Goal: Task Accomplishment & Management: Manage account settings

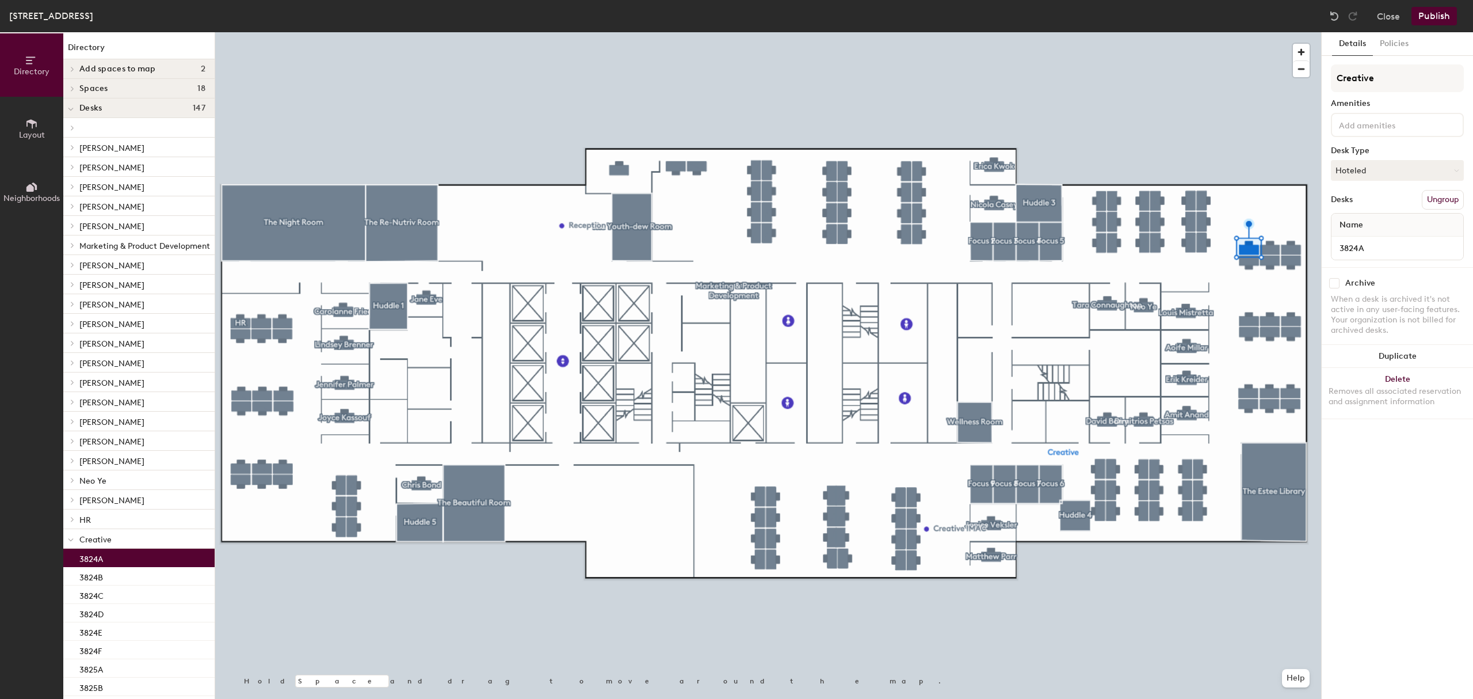
click at [33, 182] on icon at bounding box center [31, 187] width 13 height 13
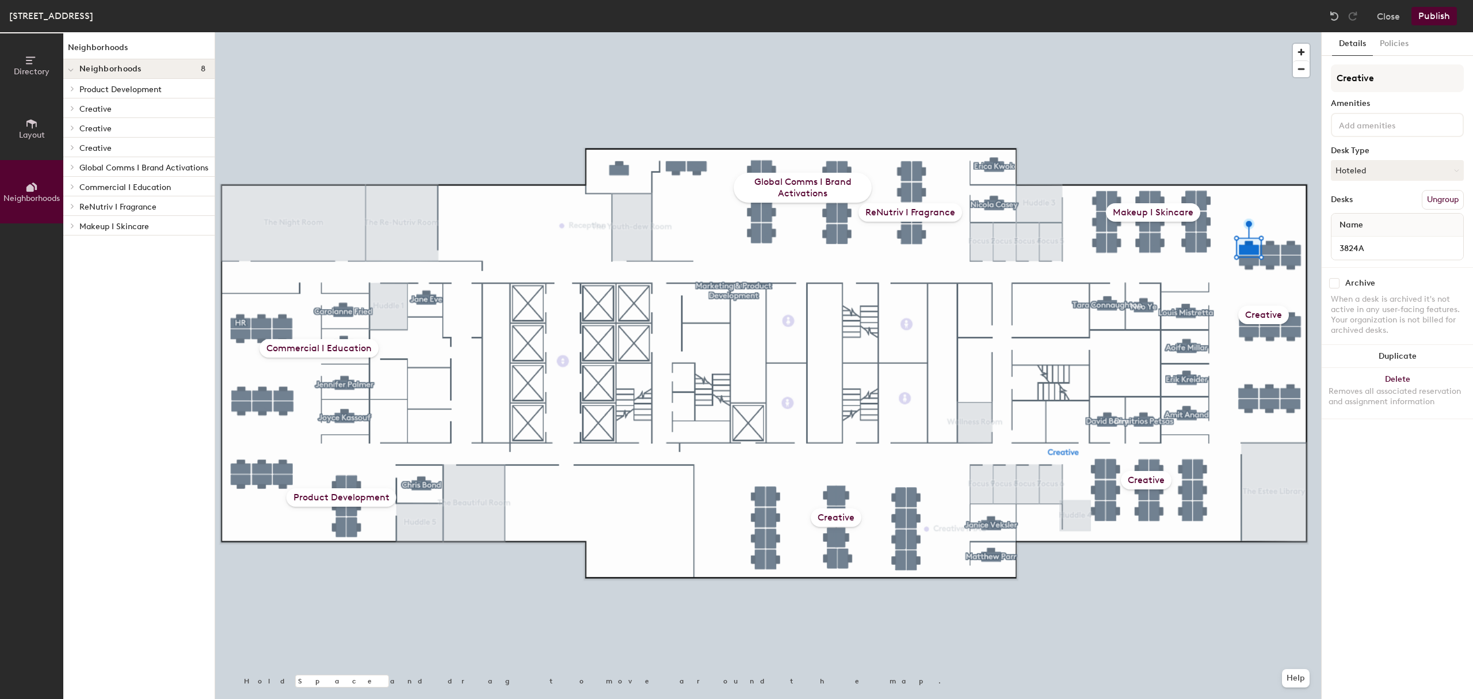
click at [1269, 311] on div "Creative" at bounding box center [1263, 315] width 51 height 18
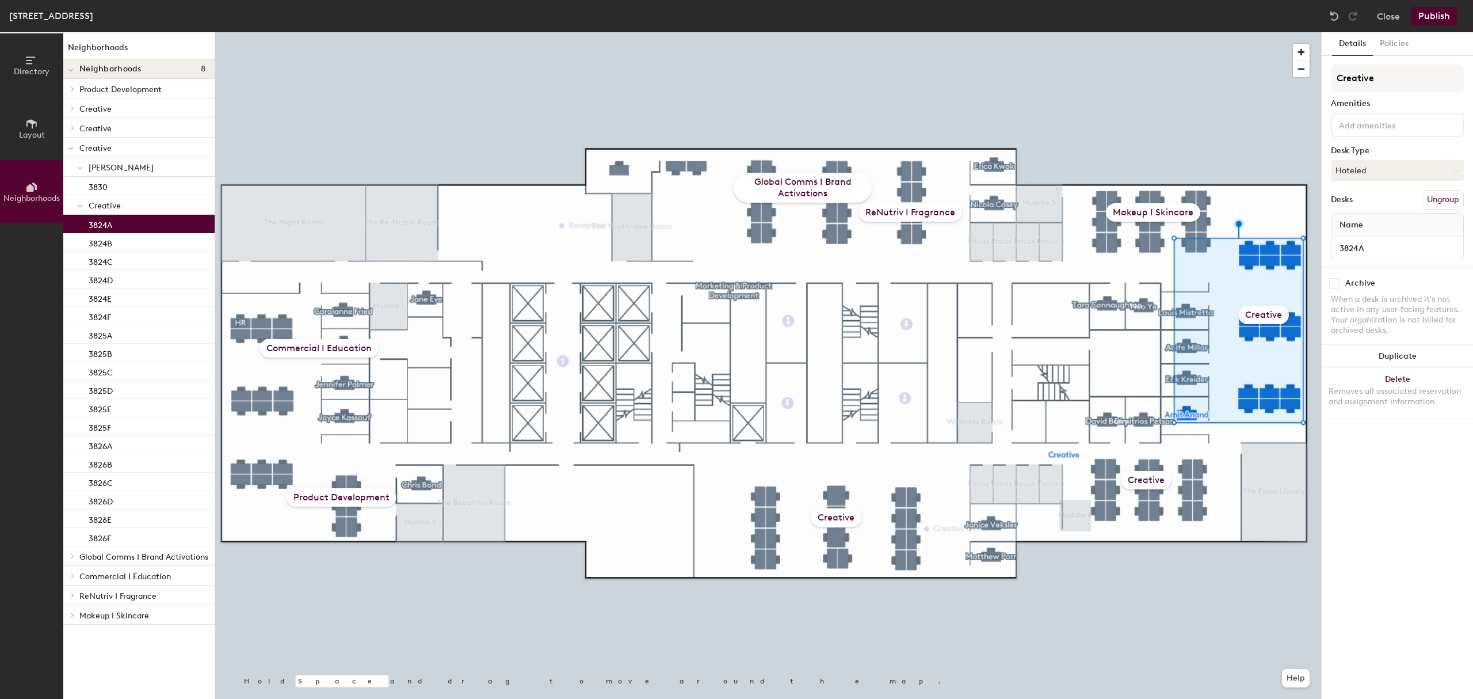
click at [1264, 314] on div "Creative" at bounding box center [1263, 315] width 51 height 18
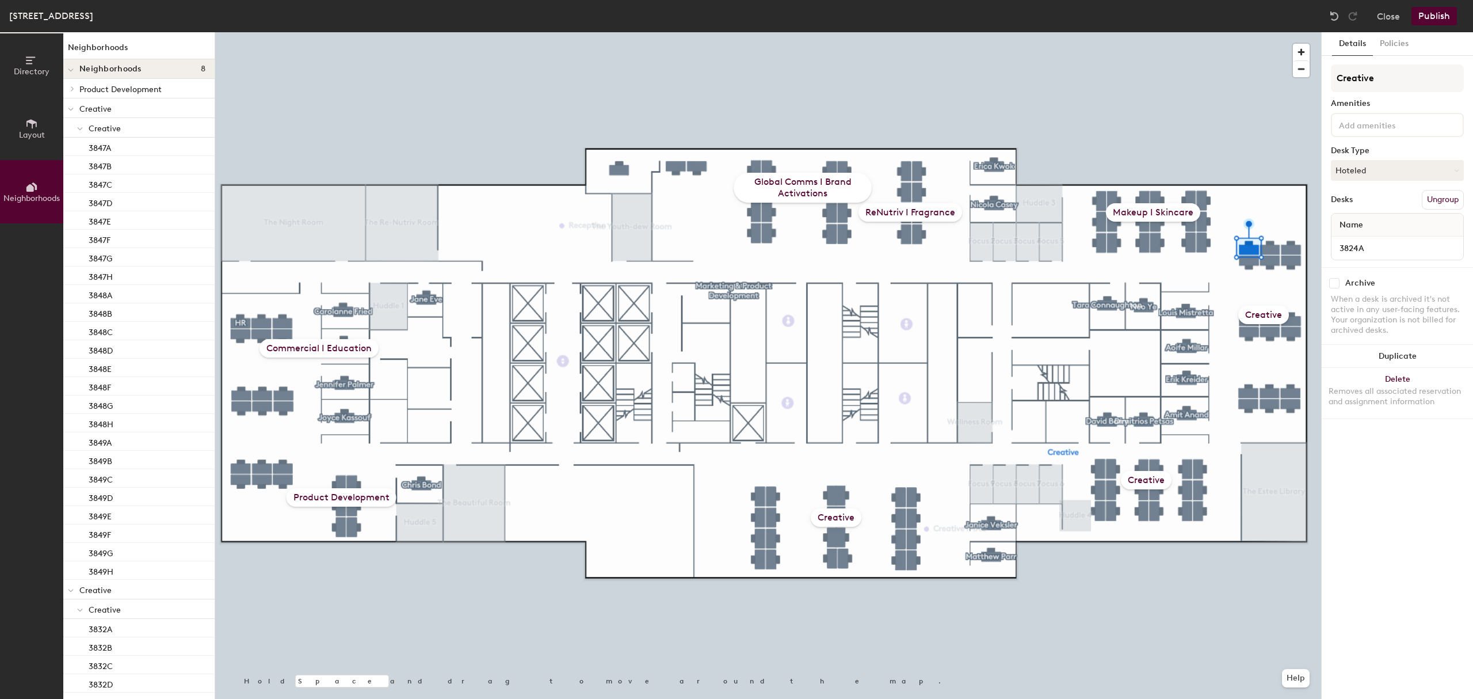
click at [1268, 316] on div "Creative" at bounding box center [1263, 315] width 51 height 18
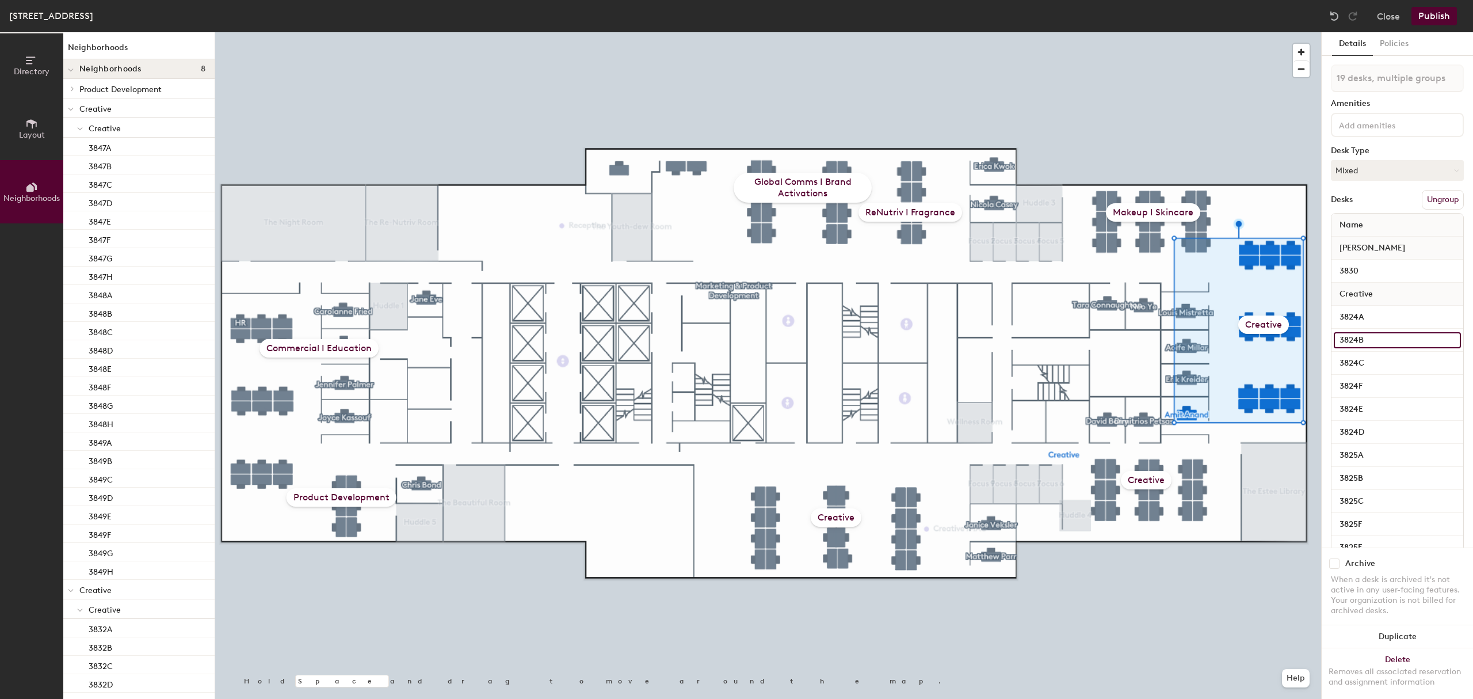
click at [1434, 338] on input "3824B" at bounding box center [1397, 340] width 127 height 16
click at [1453, 339] on div "Details Policies 19 desks, multiple groups Amenities Desk Type Mixed Desks Ungr…" at bounding box center [1397, 365] width 151 height 666
click at [1365, 336] on input "3824B" at bounding box center [1397, 340] width 127 height 16
click at [1373, 336] on input "3824B" at bounding box center [1397, 340] width 127 height 16
click at [1258, 32] on div at bounding box center [768, 32] width 1106 height 0
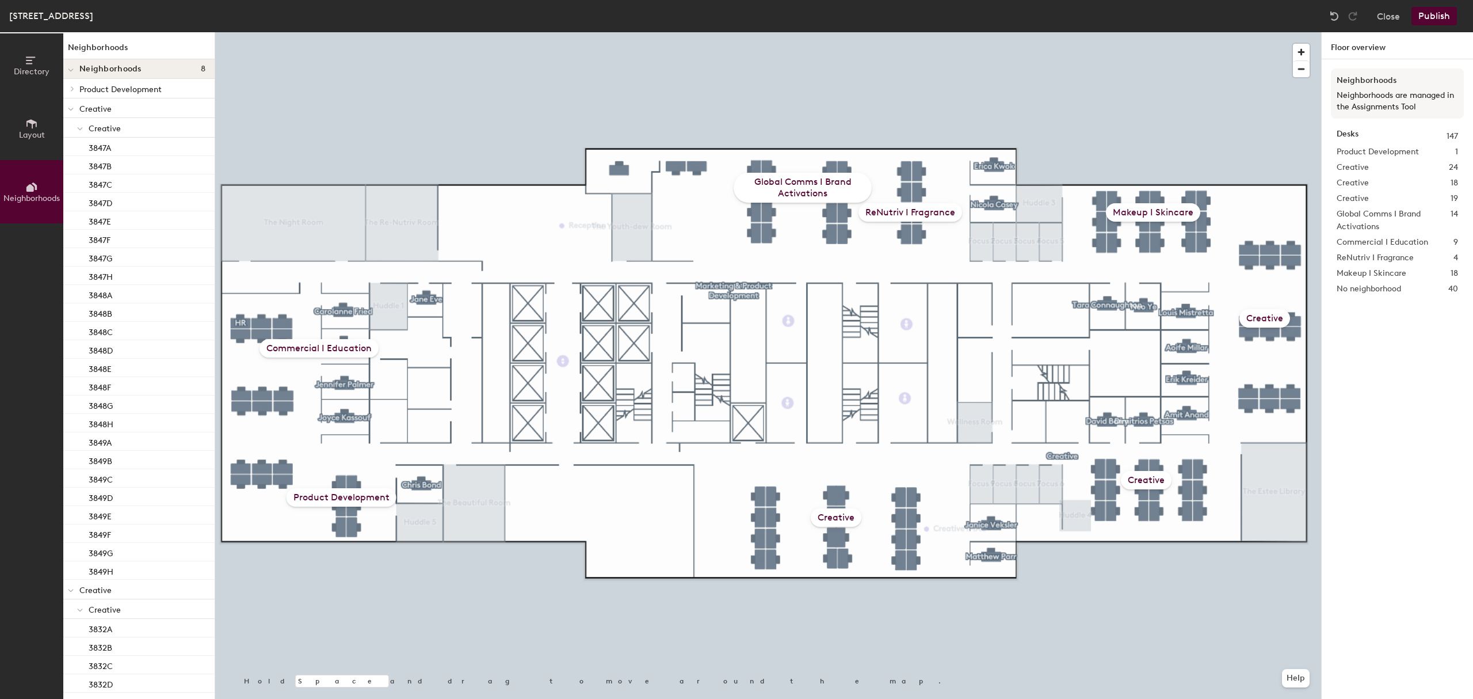
click at [37, 144] on button "Layout" at bounding box center [31, 128] width 63 height 63
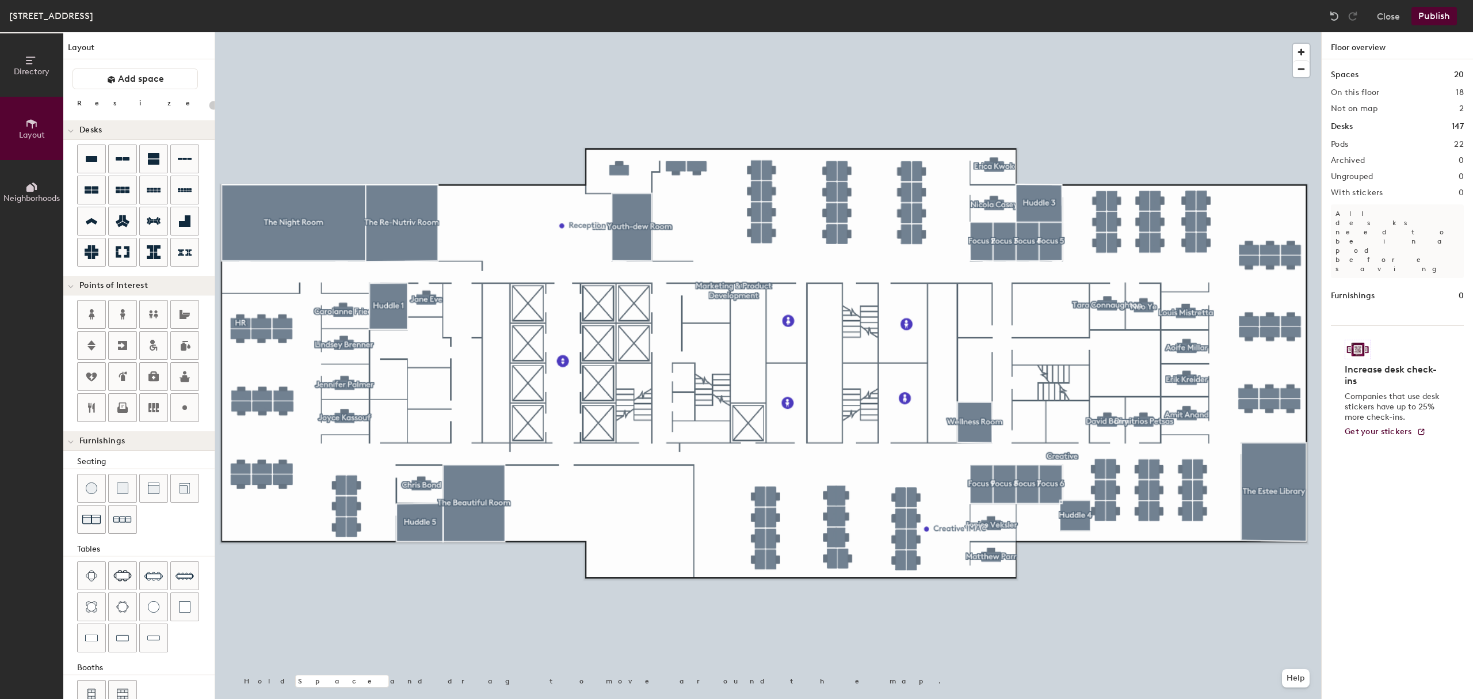
click at [10, 173] on button "Neighborhoods" at bounding box center [31, 191] width 63 height 63
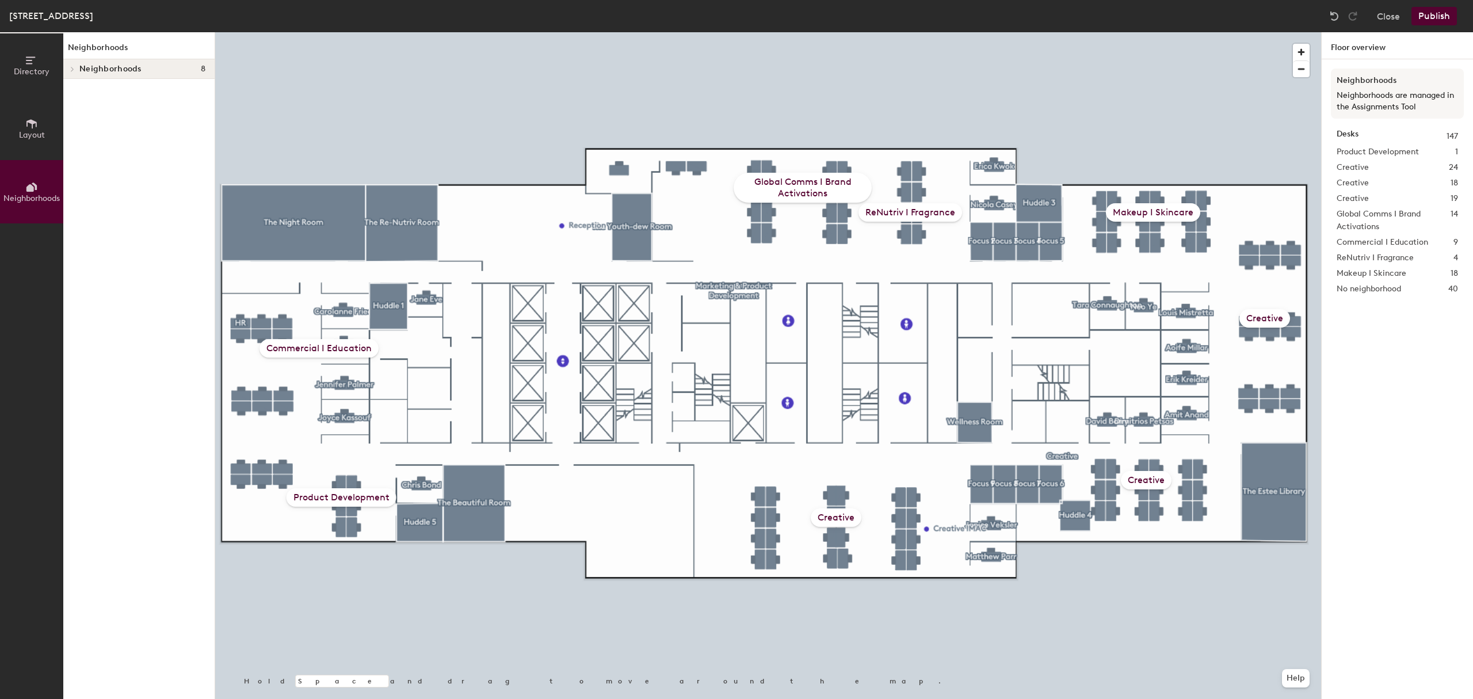
click at [44, 64] on button "Directory" at bounding box center [31, 64] width 63 height 63
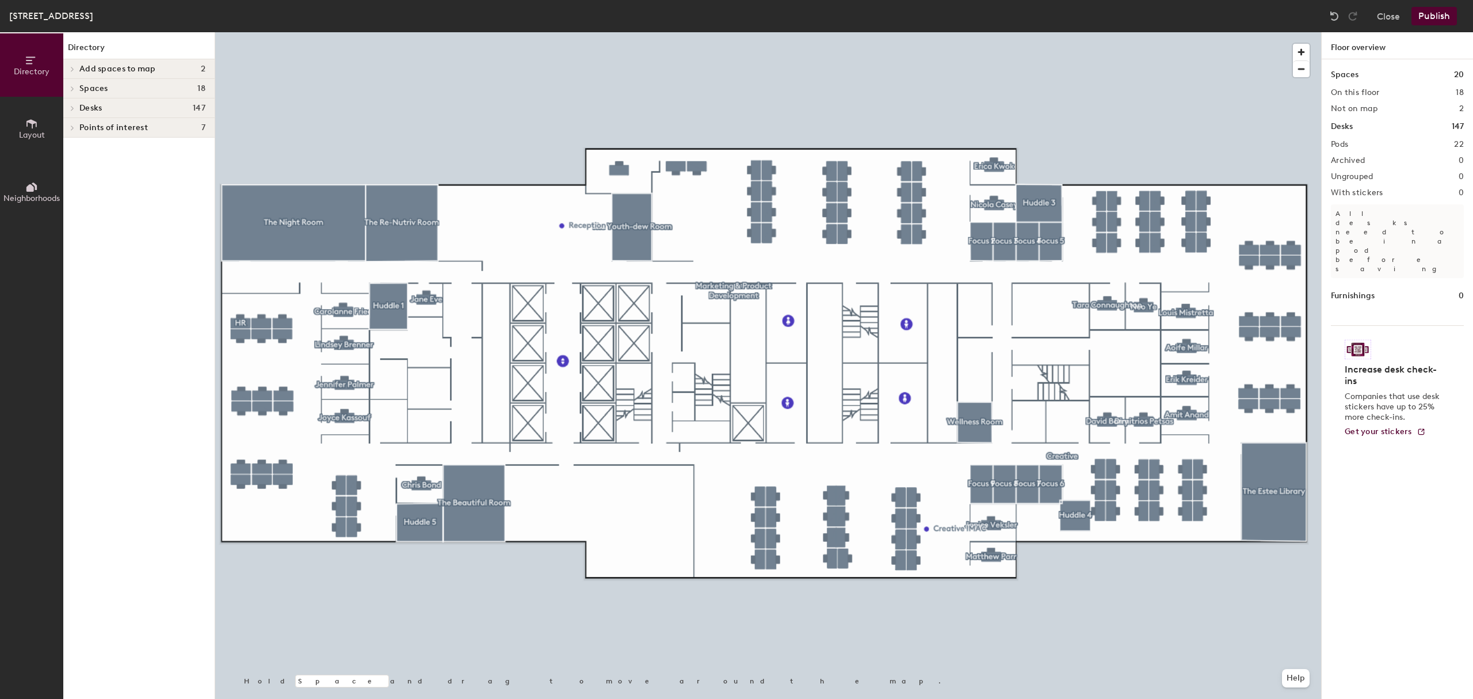
click at [35, 194] on span "Neighborhoods" at bounding box center [31, 198] width 56 height 10
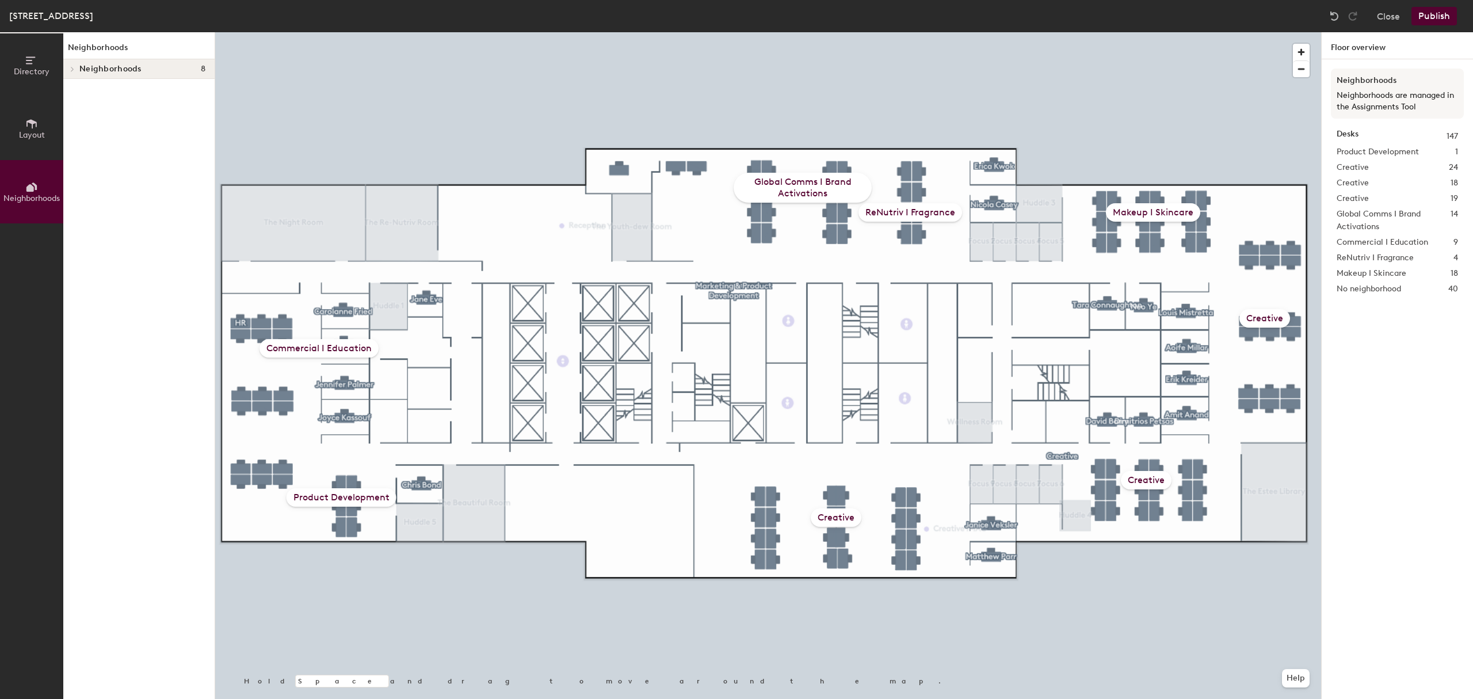
click at [1266, 319] on div "Creative" at bounding box center [1264, 318] width 51 height 18
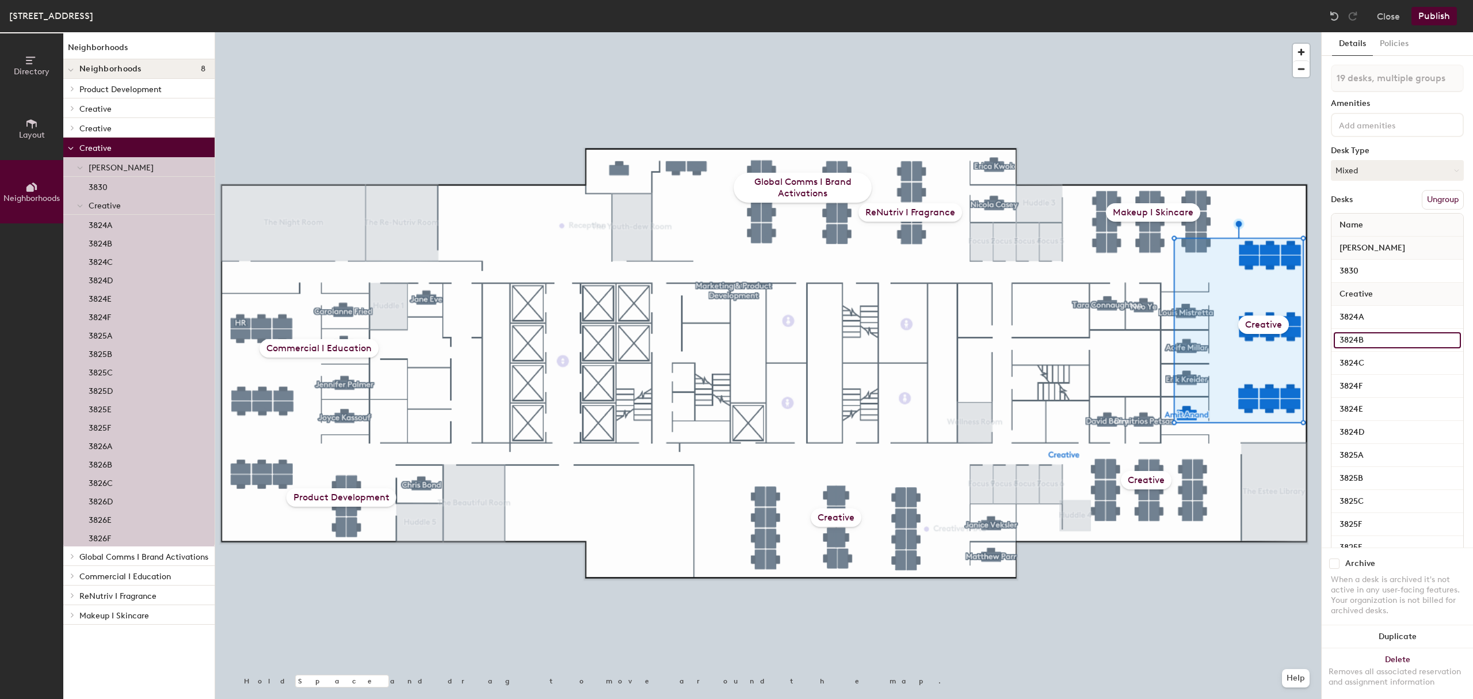
click at [1370, 335] on input "3824B" at bounding box center [1397, 340] width 127 height 16
click at [1365, 336] on input at bounding box center [1397, 340] width 127 height 16
type input "3824"
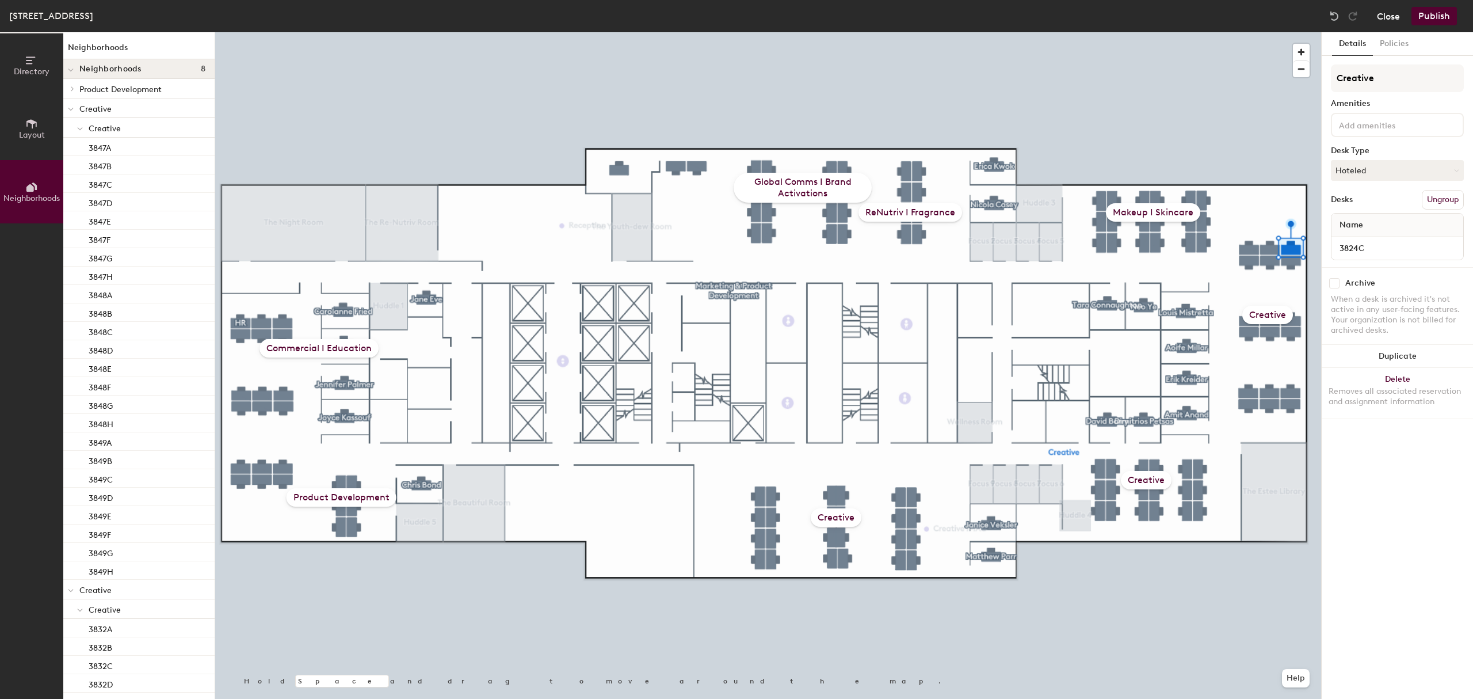
click at [1384, 12] on button "Close" at bounding box center [1388, 16] width 23 height 18
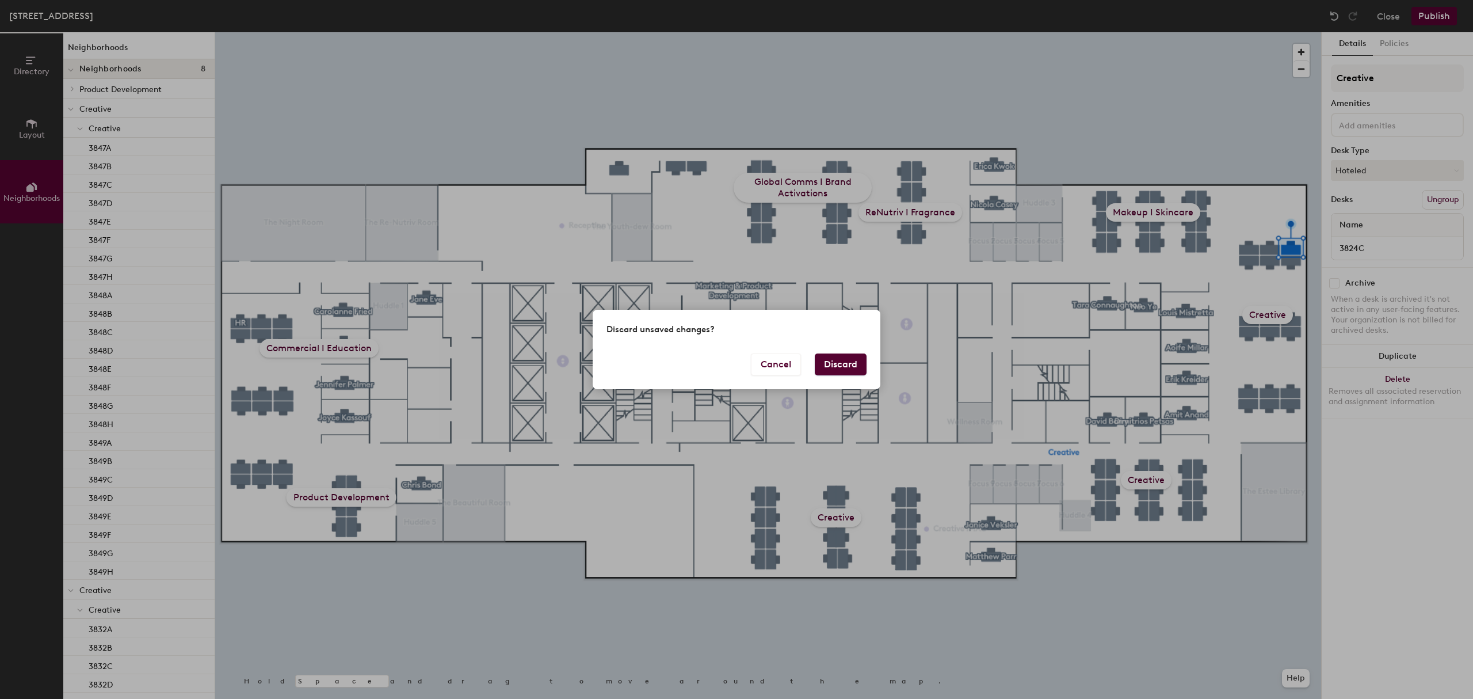
click at [850, 367] on button "Discard" at bounding box center [841, 364] width 52 height 22
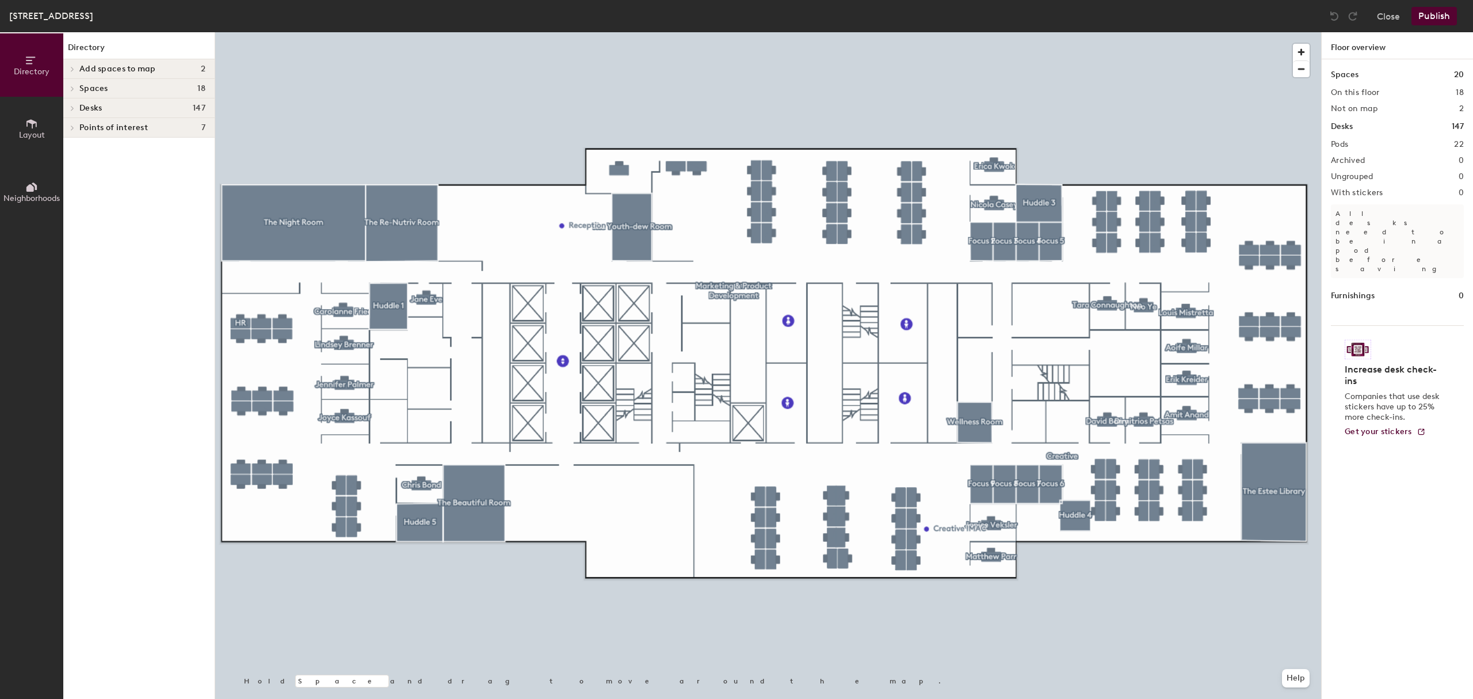
click at [17, 178] on button "Neighborhoods" at bounding box center [31, 191] width 63 height 63
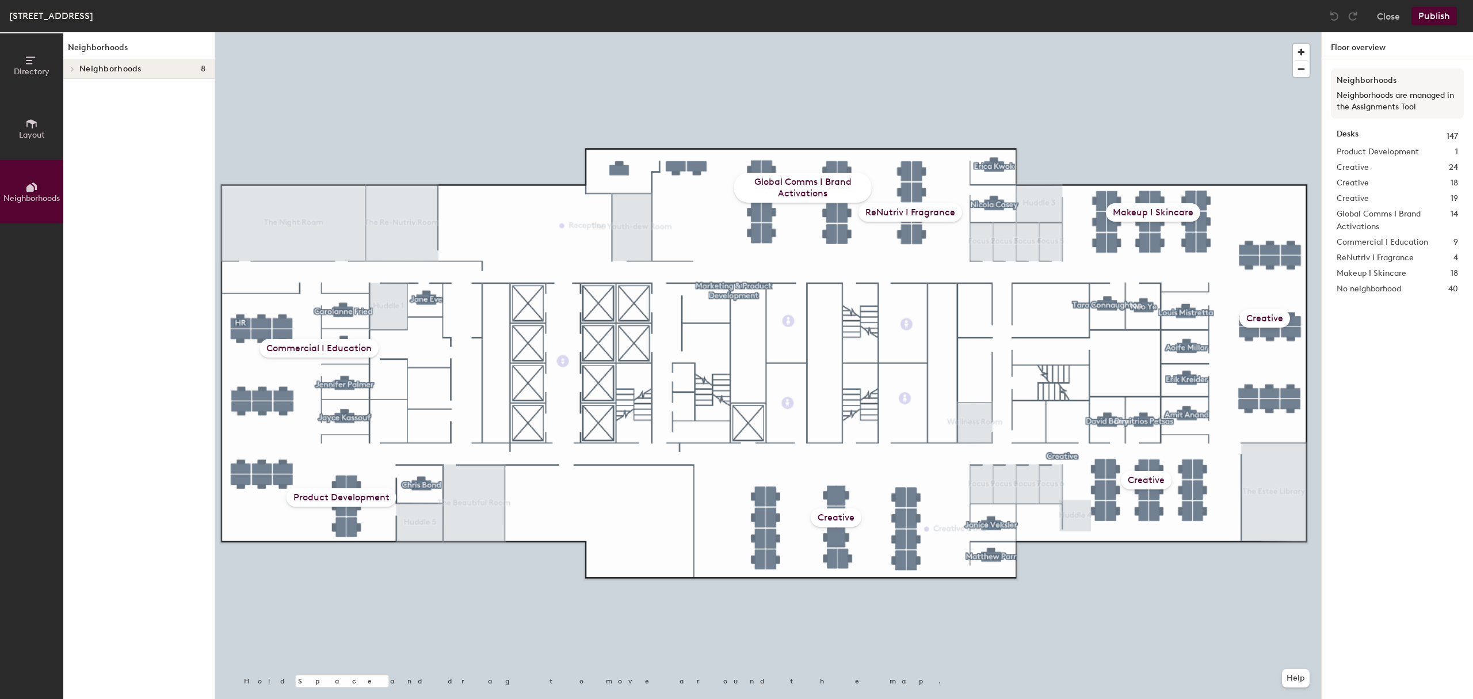
click at [1250, 314] on div "Creative" at bounding box center [1264, 318] width 51 height 18
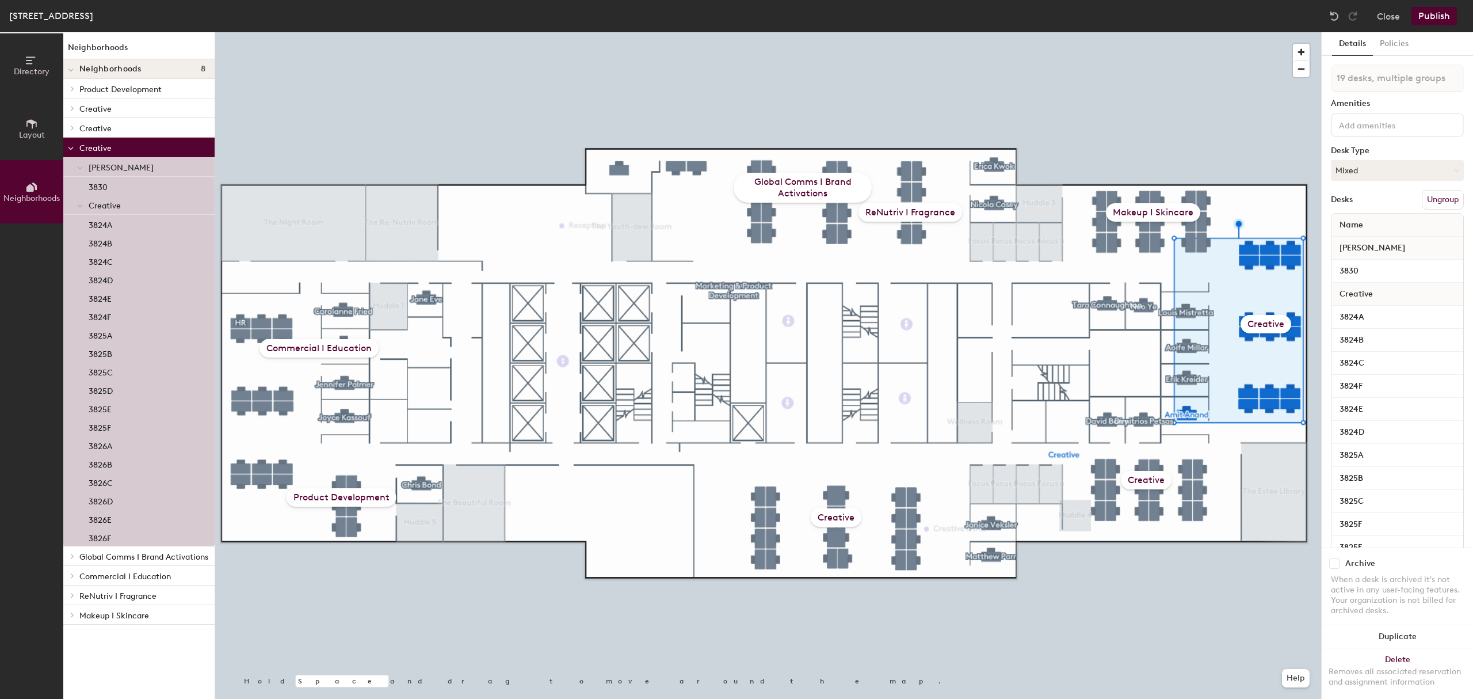
click at [1430, 192] on button "Ungroup" at bounding box center [1443, 200] width 42 height 20
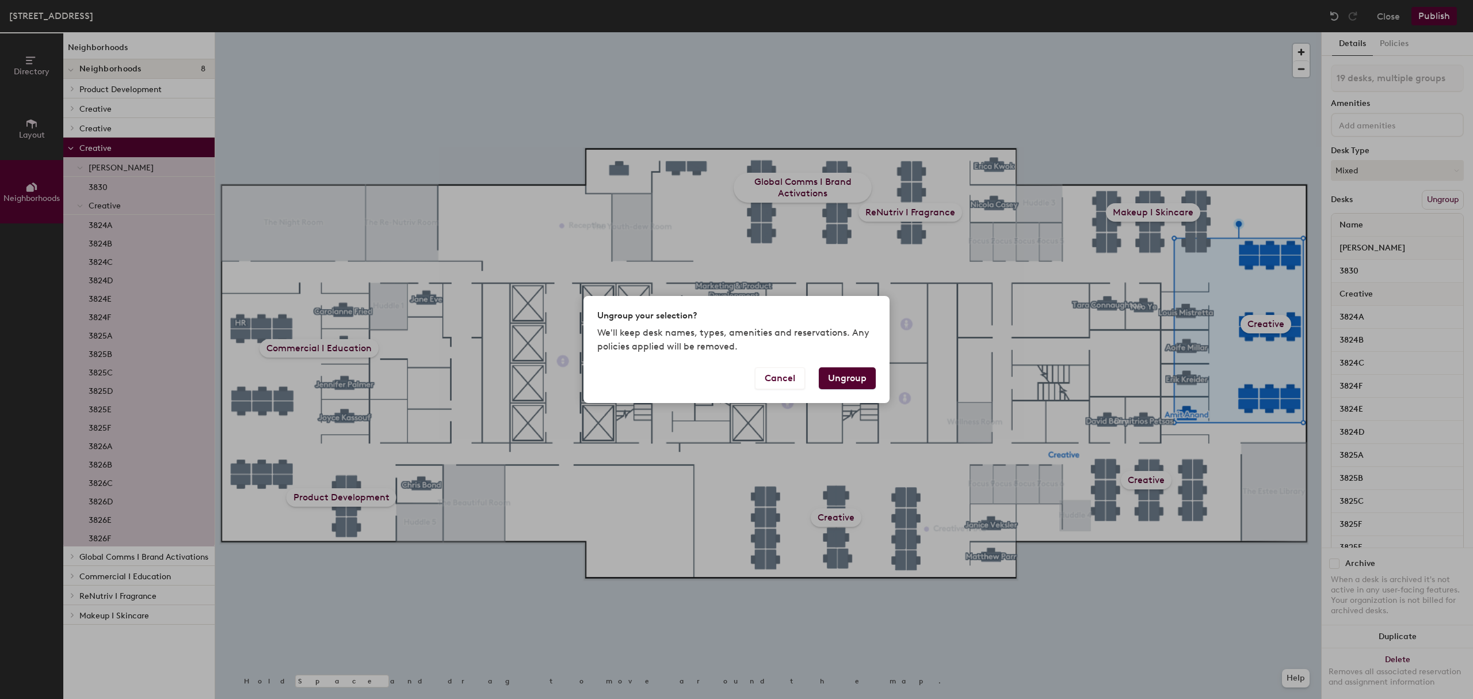
click at [845, 373] on button "Ungroup" at bounding box center [847, 378] width 57 height 22
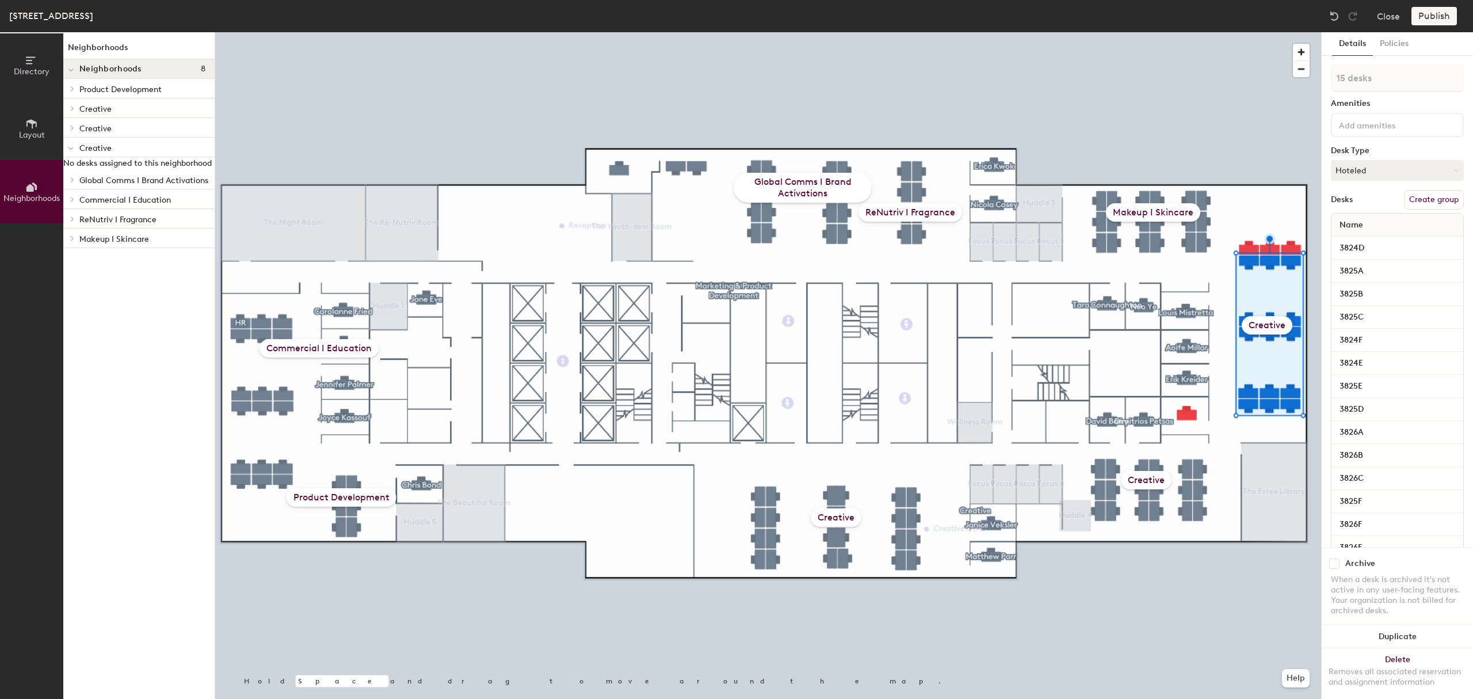
type input "16 desks"
click at [1425, 194] on button "Create group" at bounding box center [1434, 200] width 60 height 20
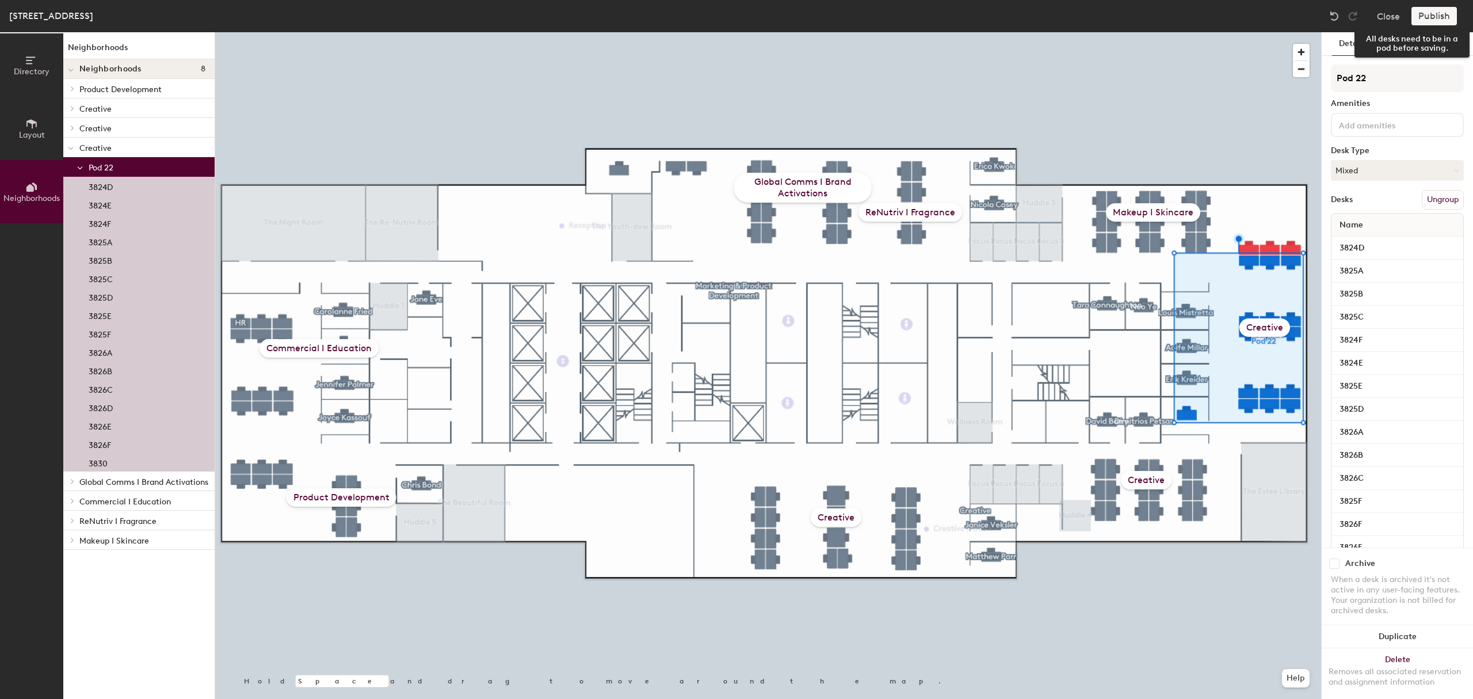
click at [1437, 15] on div "Publish" at bounding box center [1437, 16] width 52 height 18
click at [1428, 14] on div "Publish" at bounding box center [1437, 16] width 52 height 18
click at [1262, 330] on div "Creative" at bounding box center [1264, 327] width 51 height 18
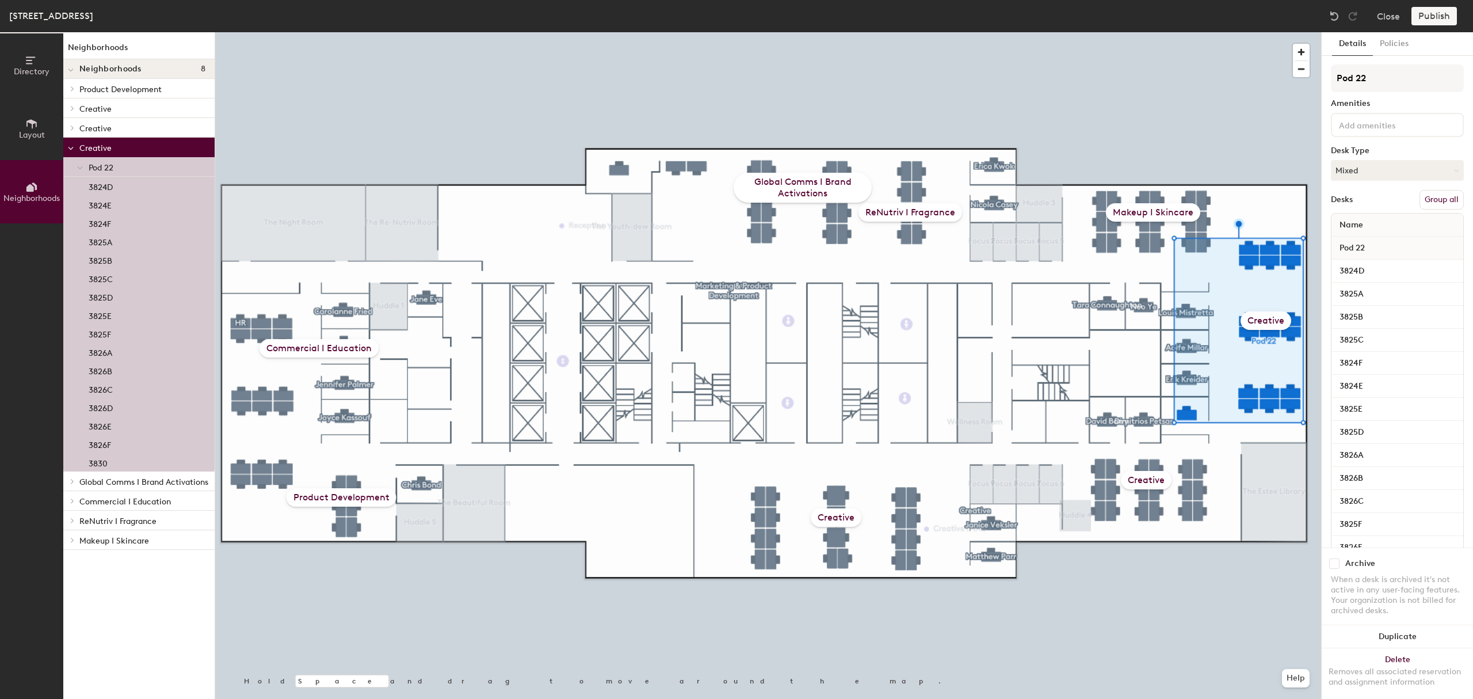
click at [1264, 318] on div "Creative" at bounding box center [1266, 320] width 51 height 18
click at [1393, 21] on button "Close" at bounding box center [1388, 16] width 23 height 18
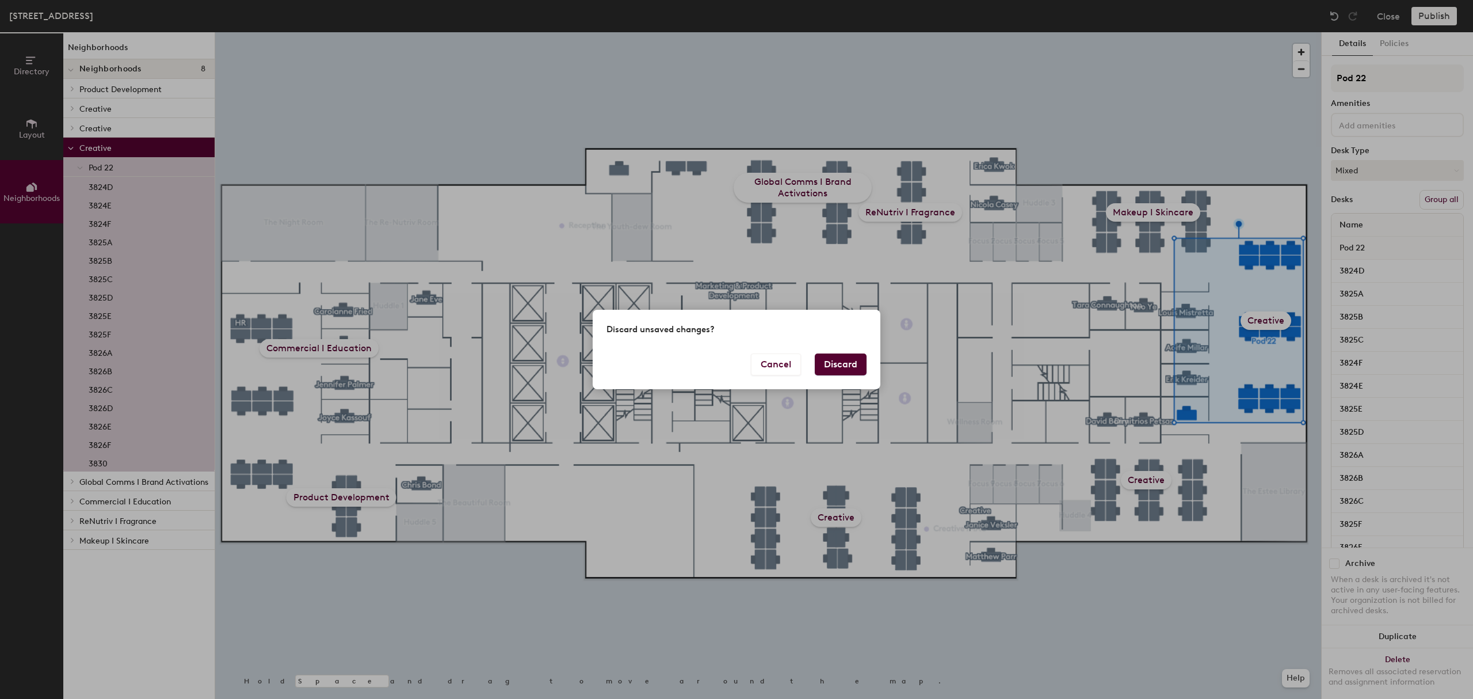
click at [843, 358] on button "Discard" at bounding box center [841, 364] width 52 height 22
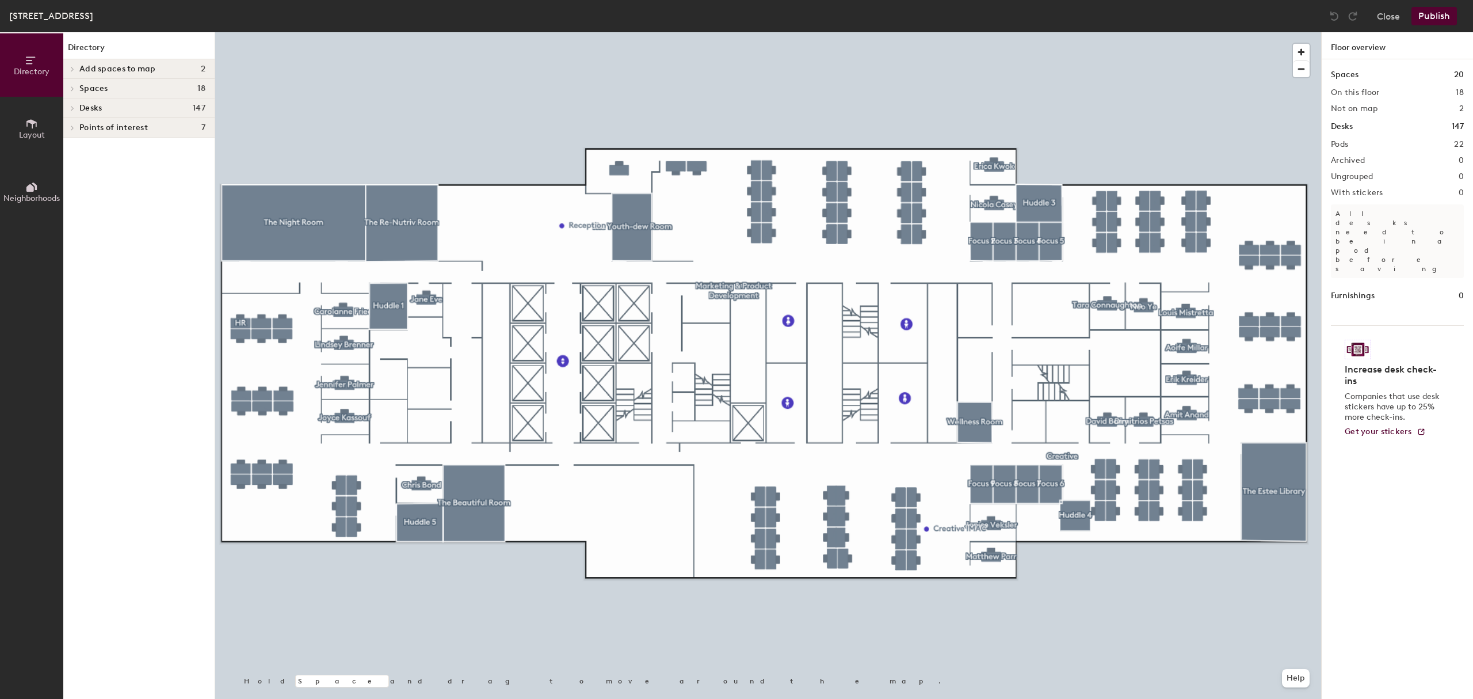
click at [35, 119] on icon at bounding box center [31, 123] width 13 height 13
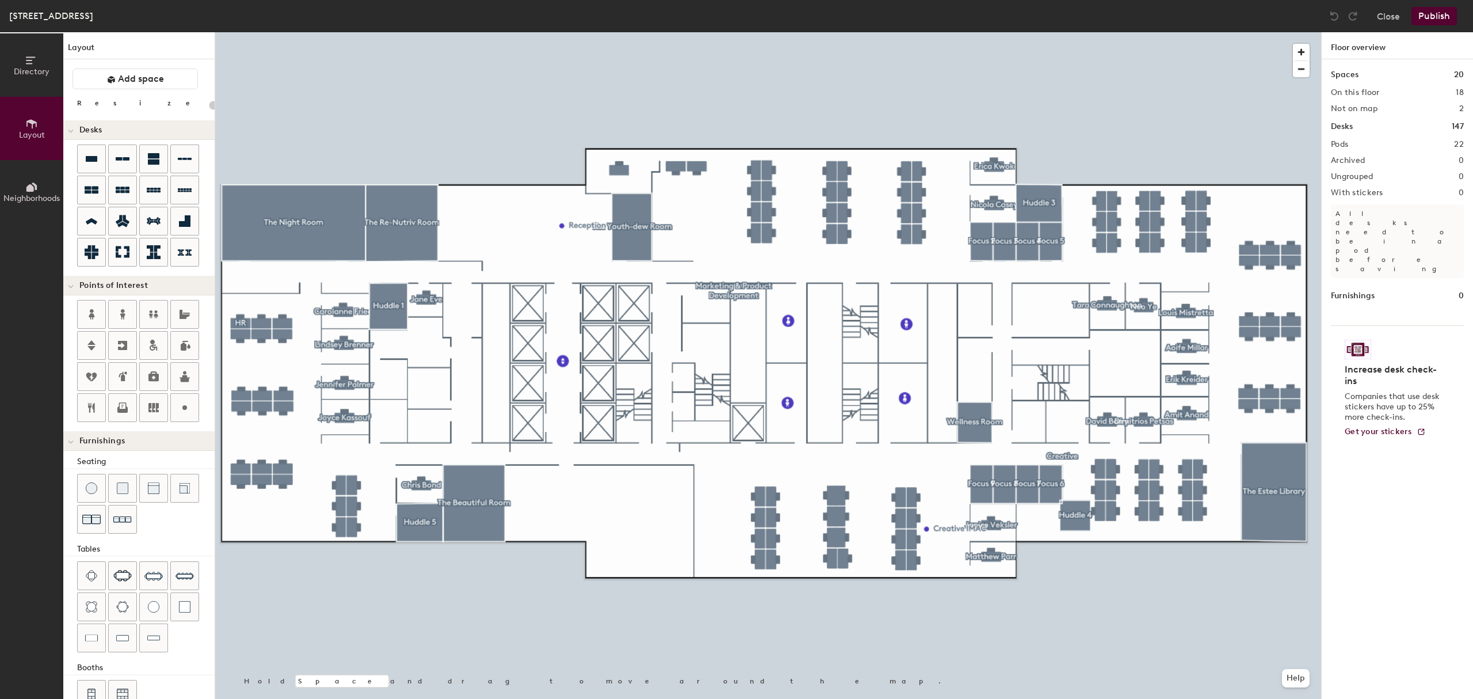
click at [25, 189] on button "Neighborhoods" at bounding box center [31, 191] width 63 height 63
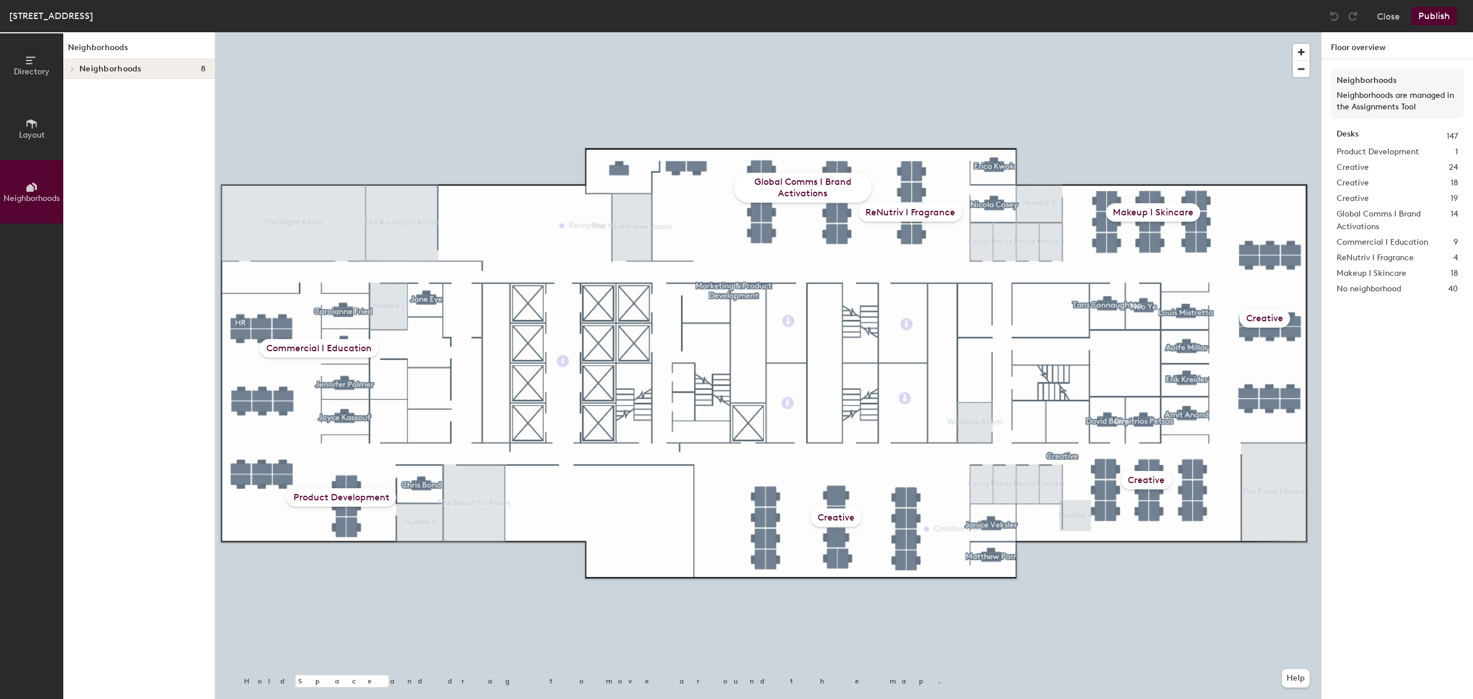
click at [1257, 314] on div "Creative" at bounding box center [1264, 318] width 51 height 18
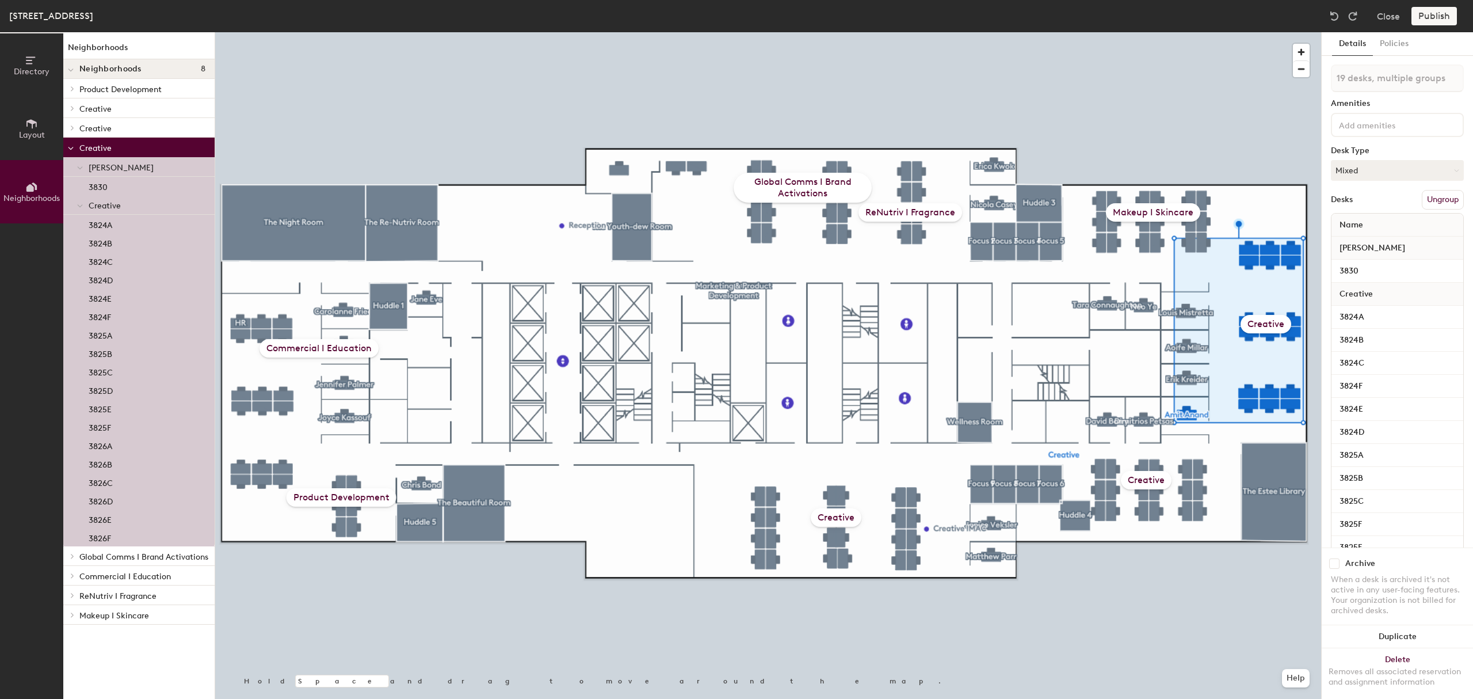
click at [1264, 323] on div "Creative" at bounding box center [1266, 324] width 51 height 18
click at [1264, 325] on div "Creative" at bounding box center [1266, 324] width 51 height 18
click at [1395, 44] on button "Policies" at bounding box center [1394, 44] width 43 height 24
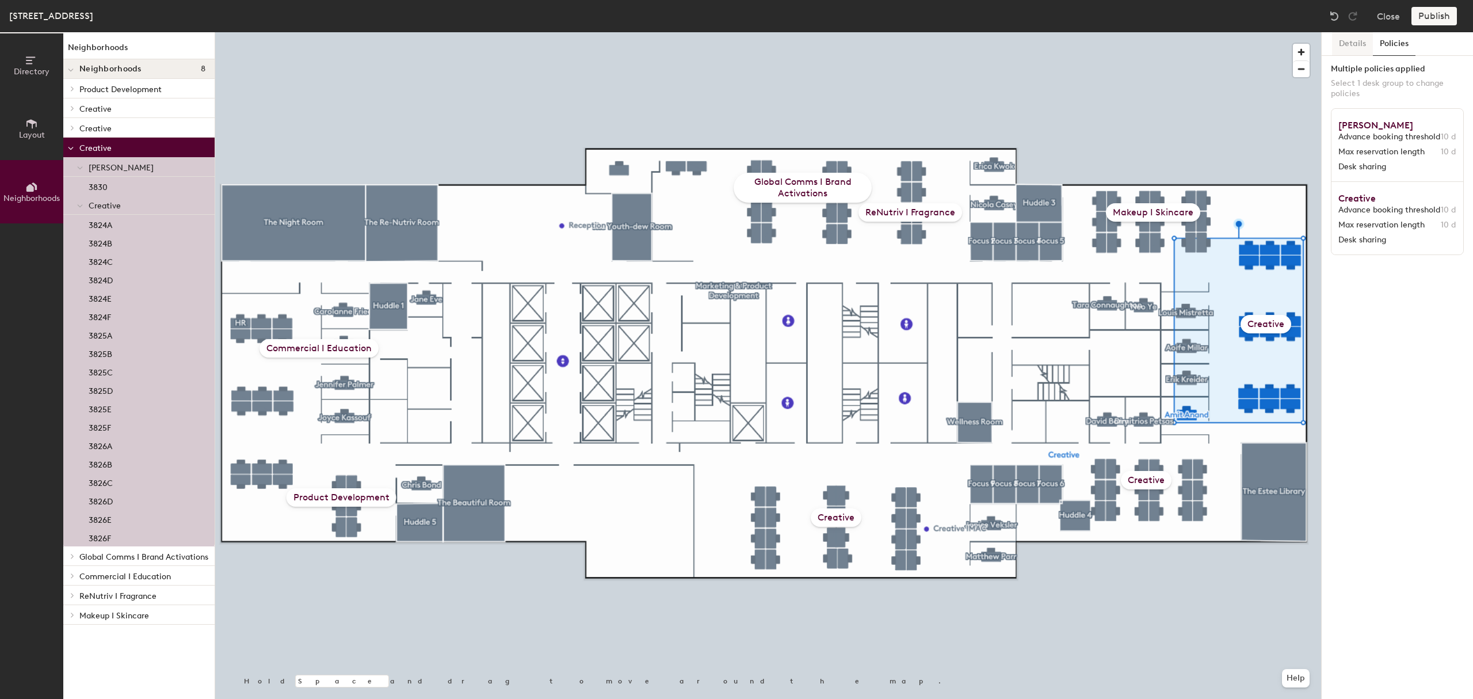
click at [1356, 46] on button "Details" at bounding box center [1352, 44] width 41 height 24
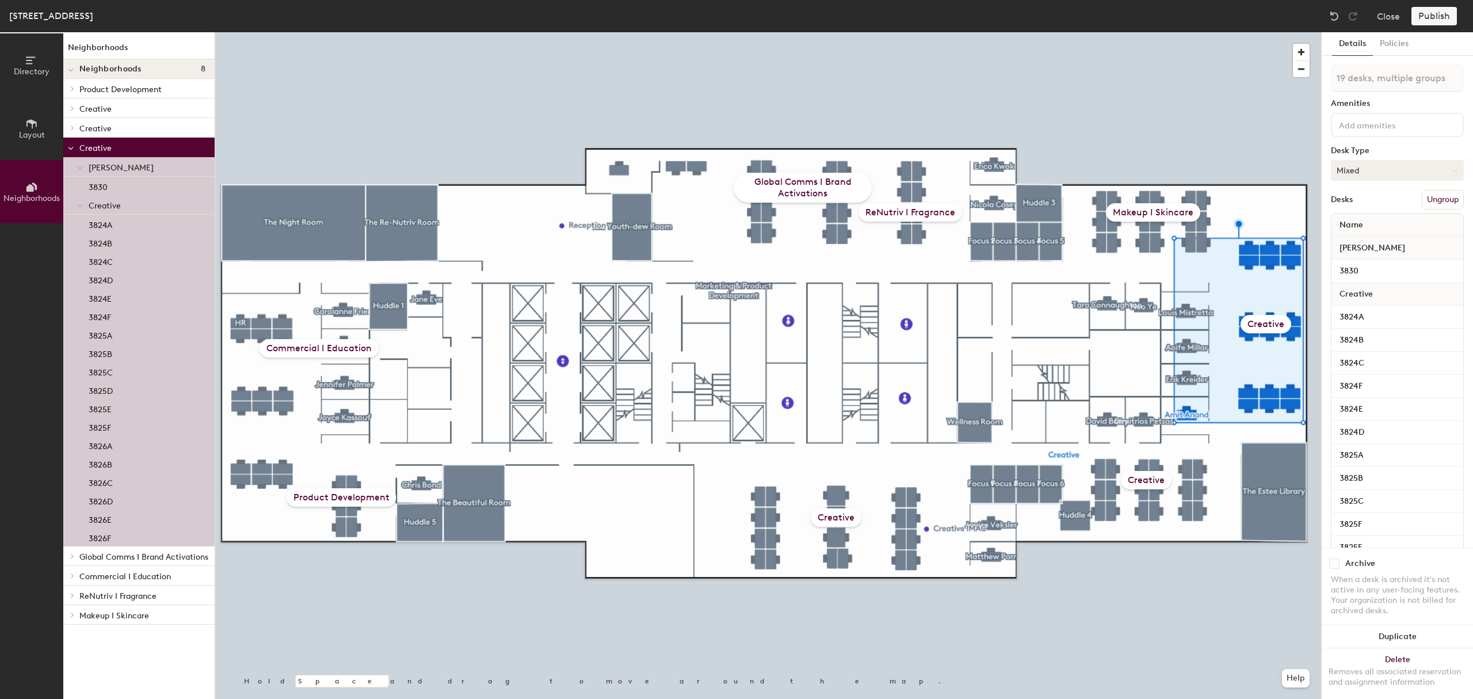
click at [1402, 167] on button "Mixed" at bounding box center [1397, 170] width 133 height 21
click at [1428, 203] on button "Ungroup" at bounding box center [1443, 200] width 42 height 20
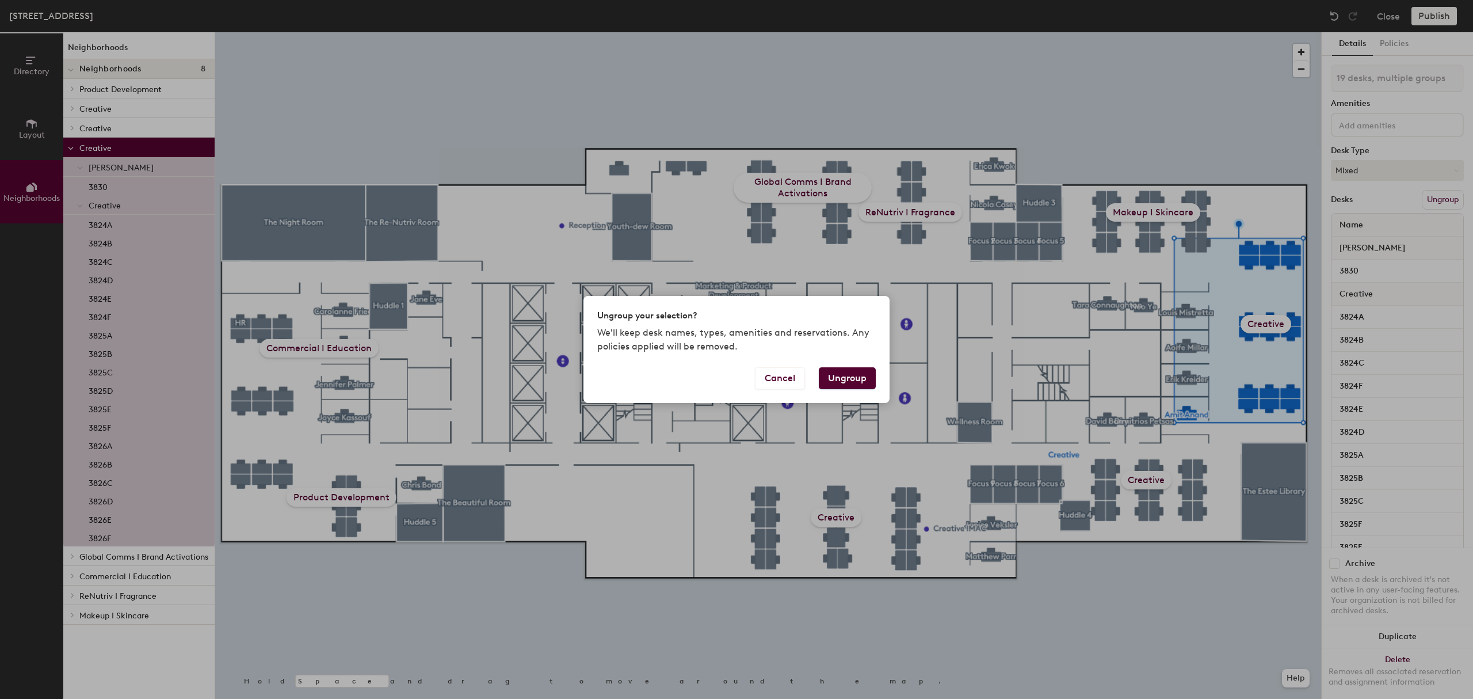
click at [843, 379] on button "Ungroup" at bounding box center [847, 378] width 57 height 22
type input "19 desks"
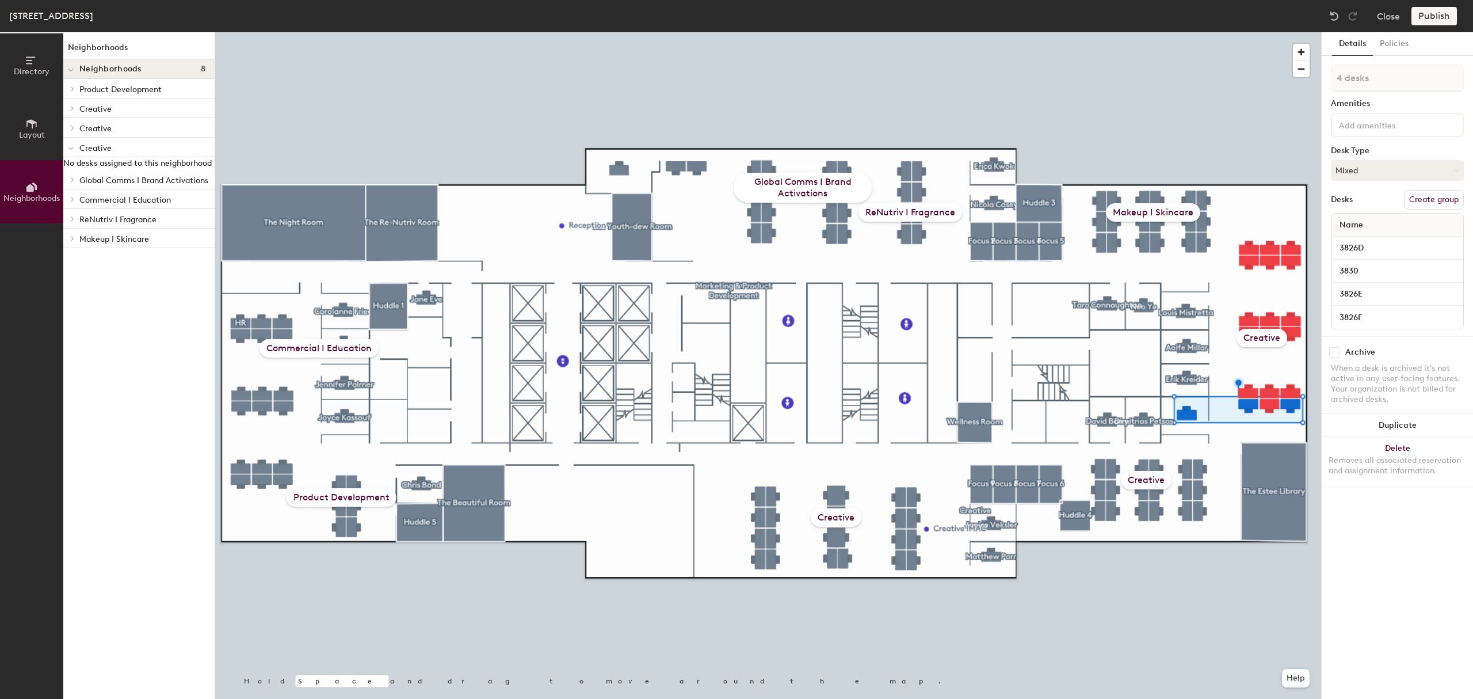
type input "1 desk"
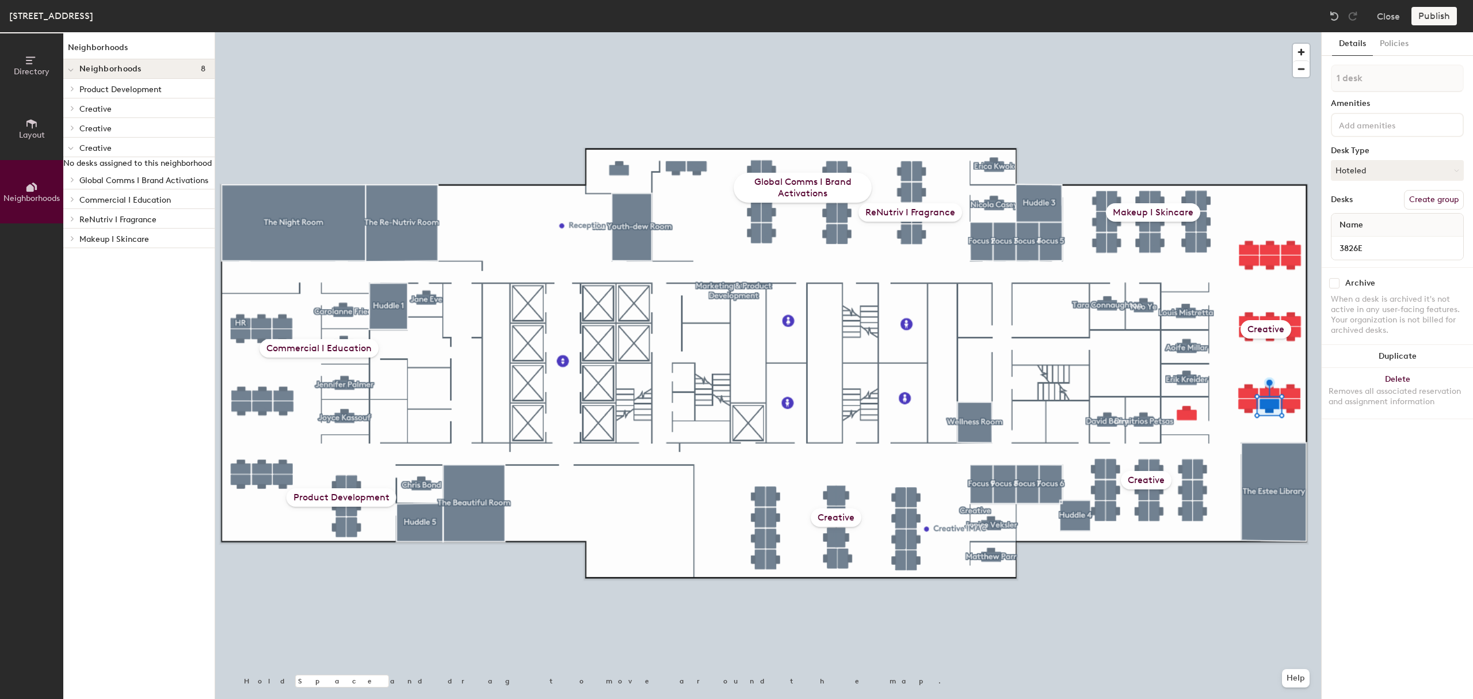
click at [1183, 32] on div at bounding box center [768, 32] width 1106 height 0
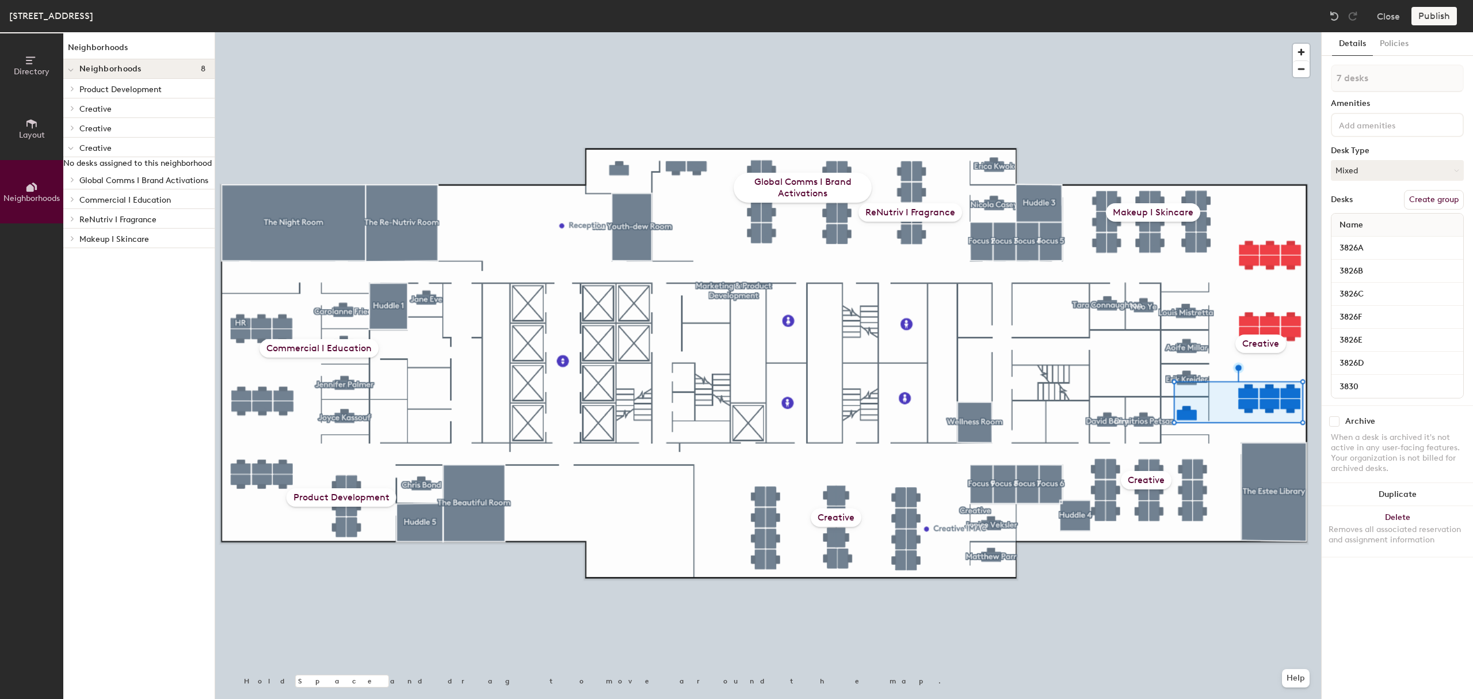
click at [1247, 337] on div "Creative" at bounding box center [1260, 343] width 51 height 18
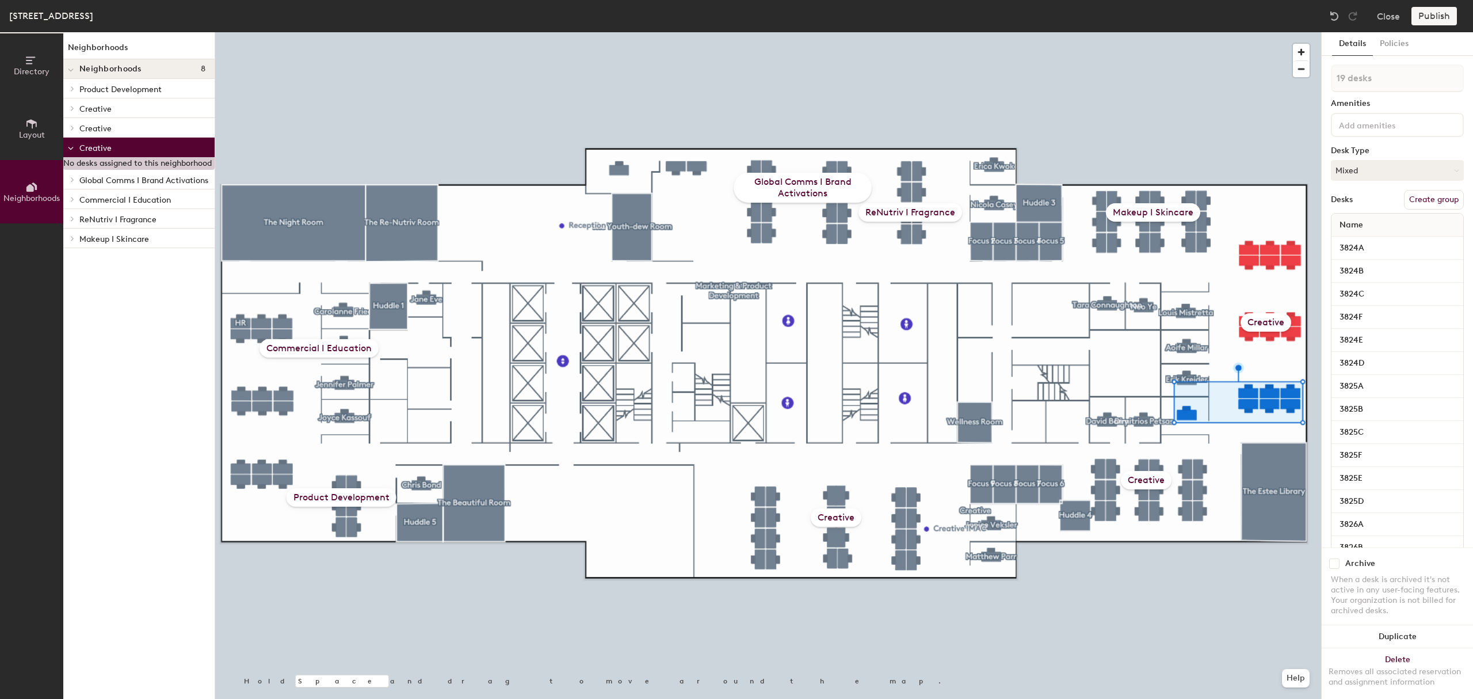
type input "18 desks"
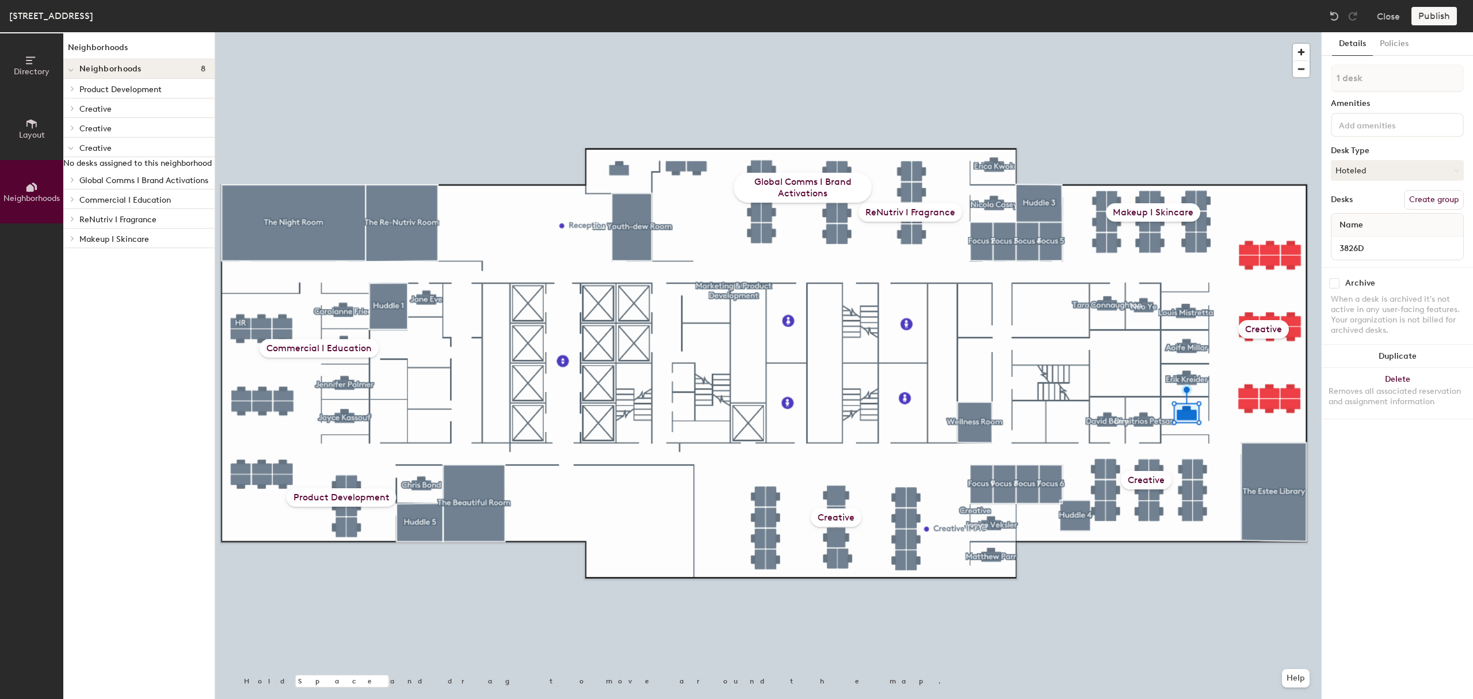
click at [1264, 32] on div at bounding box center [768, 32] width 1106 height 0
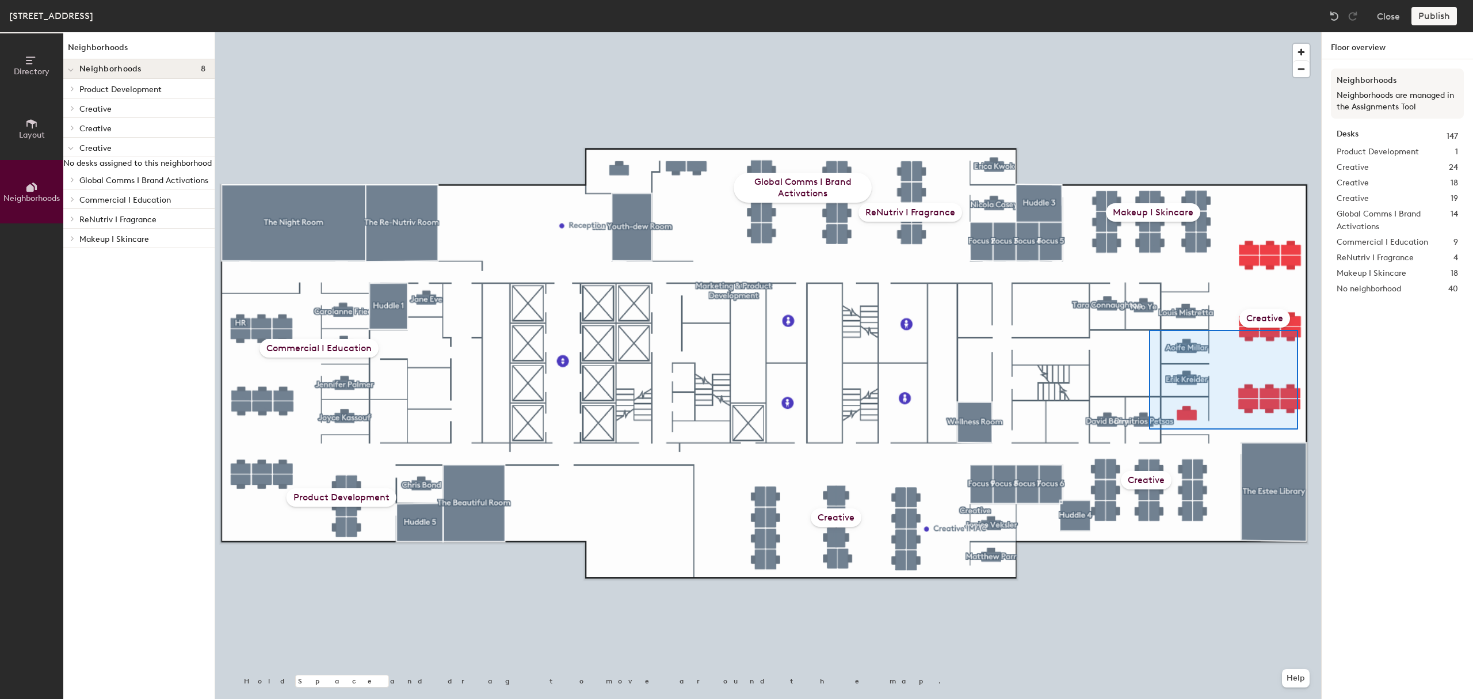
click at [1149, 32] on div at bounding box center [768, 32] width 1106 height 0
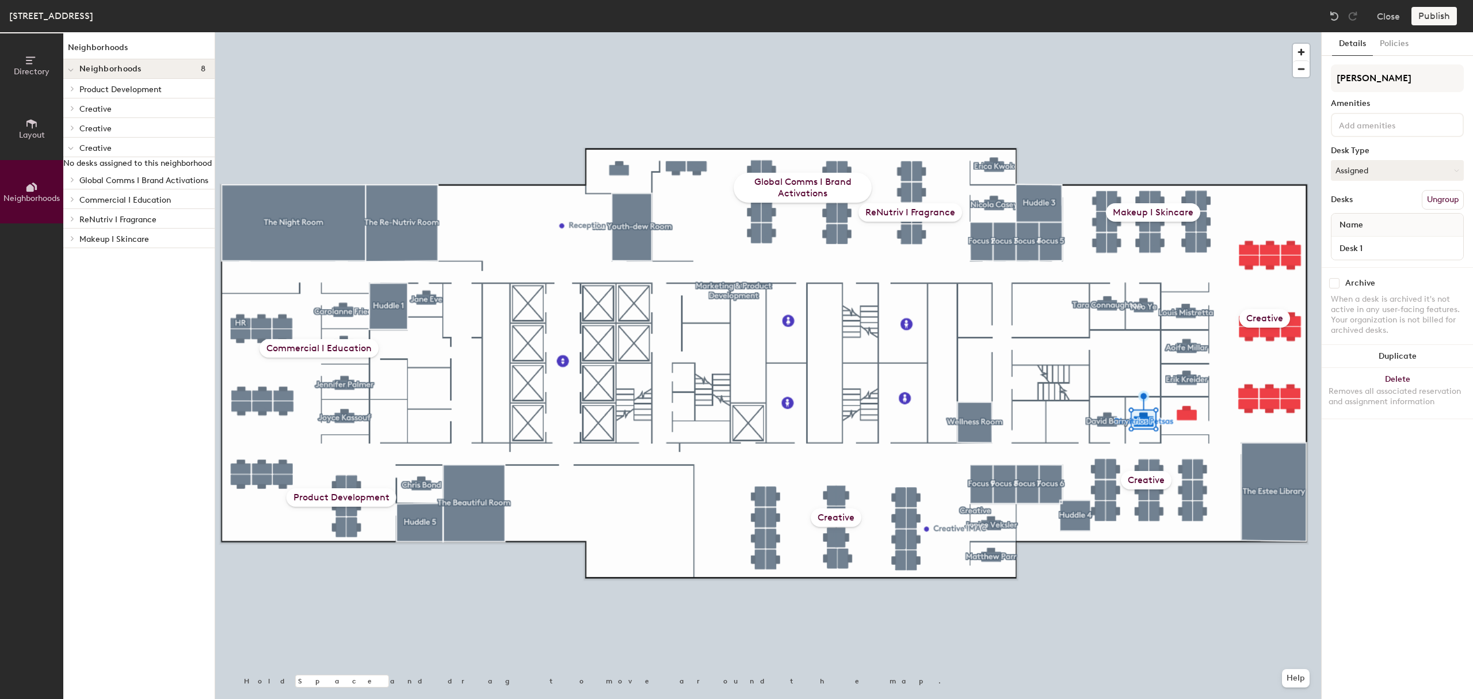
click at [1183, 32] on div at bounding box center [768, 32] width 1106 height 0
click at [1250, 32] on div at bounding box center [768, 32] width 1106 height 0
click at [1287, 32] on div at bounding box center [768, 32] width 1106 height 0
click at [1247, 32] on div at bounding box center [768, 32] width 1106 height 0
click at [1190, 32] on div at bounding box center [768, 32] width 1106 height 0
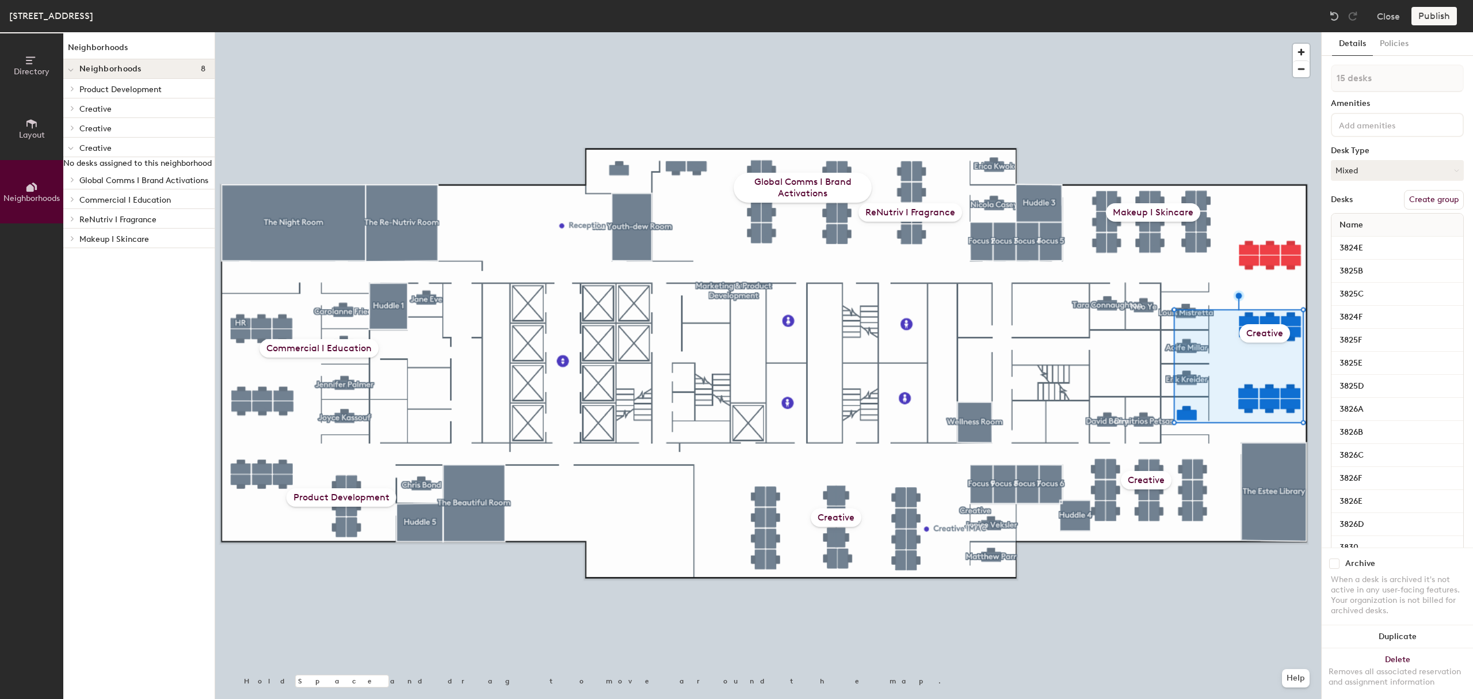
type input "16 desks"
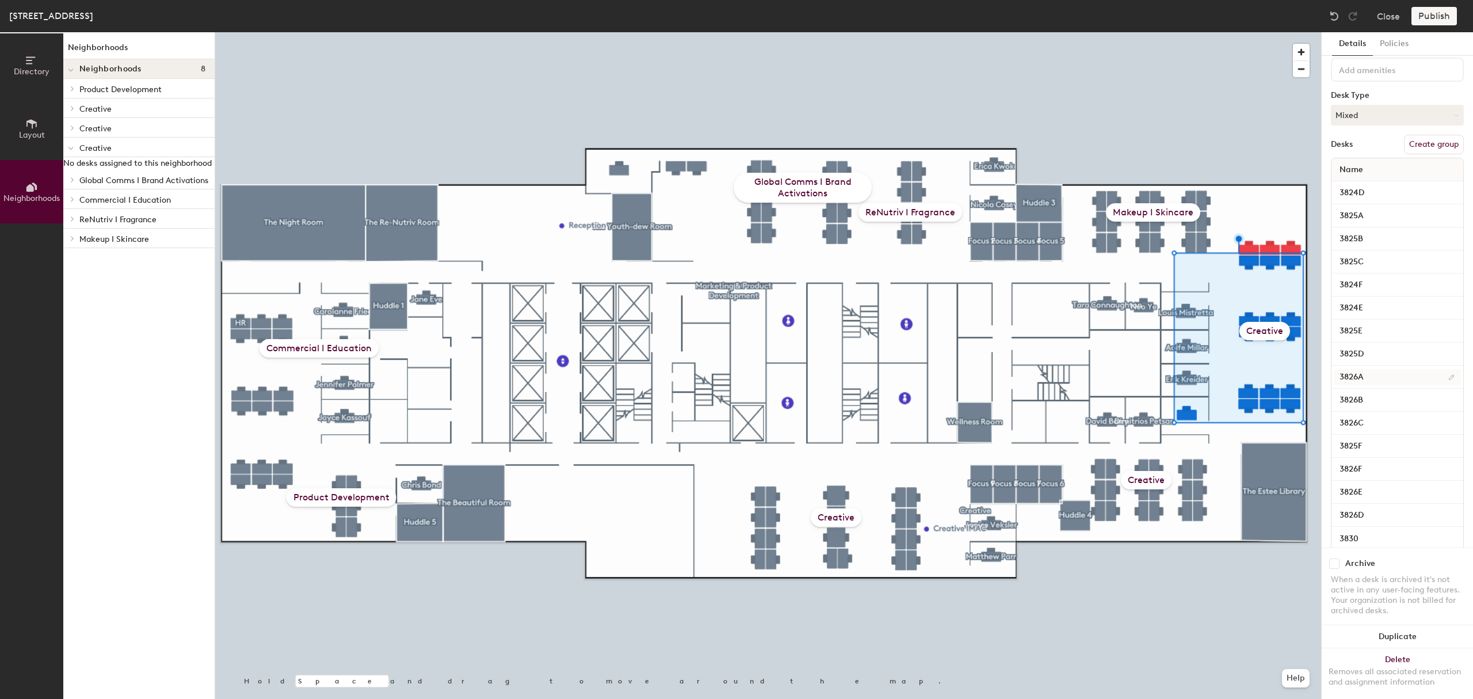
scroll to position [83, 0]
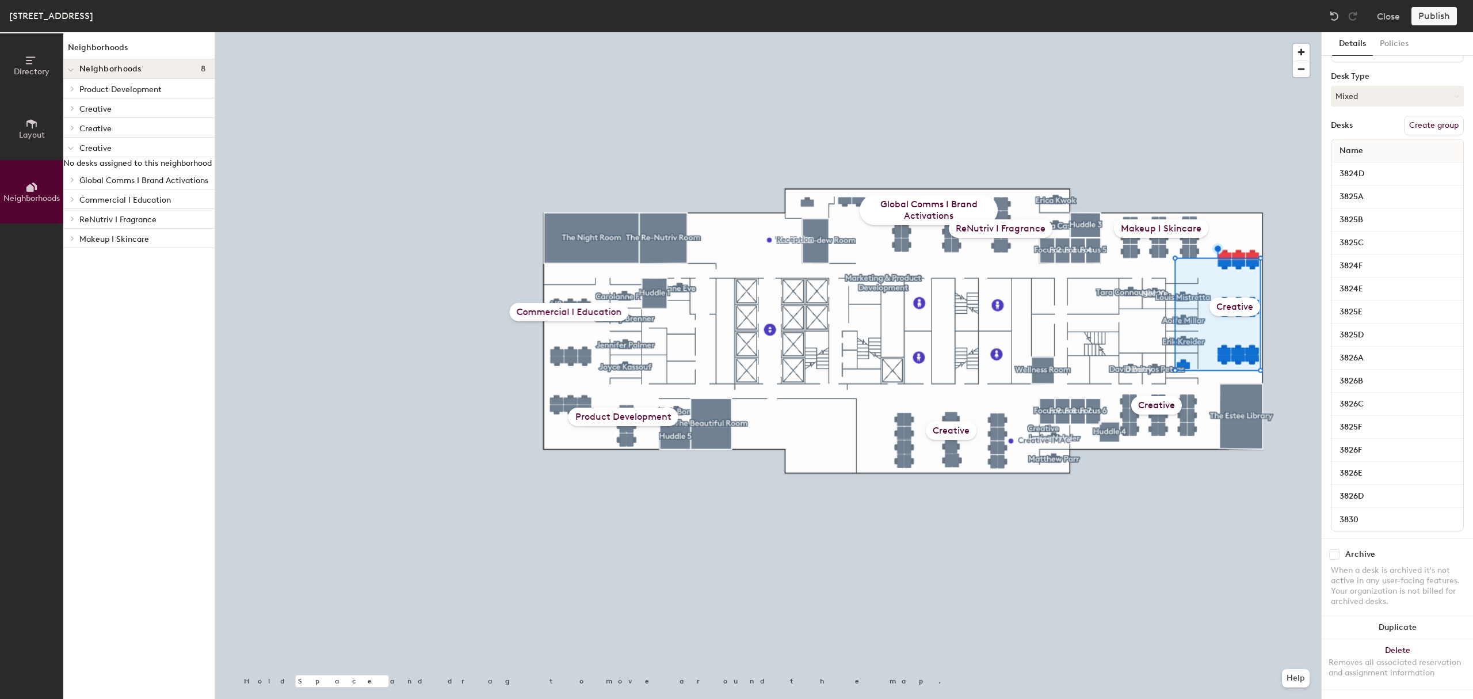
click at [1417, 116] on button "Create group" at bounding box center [1434, 126] width 60 height 20
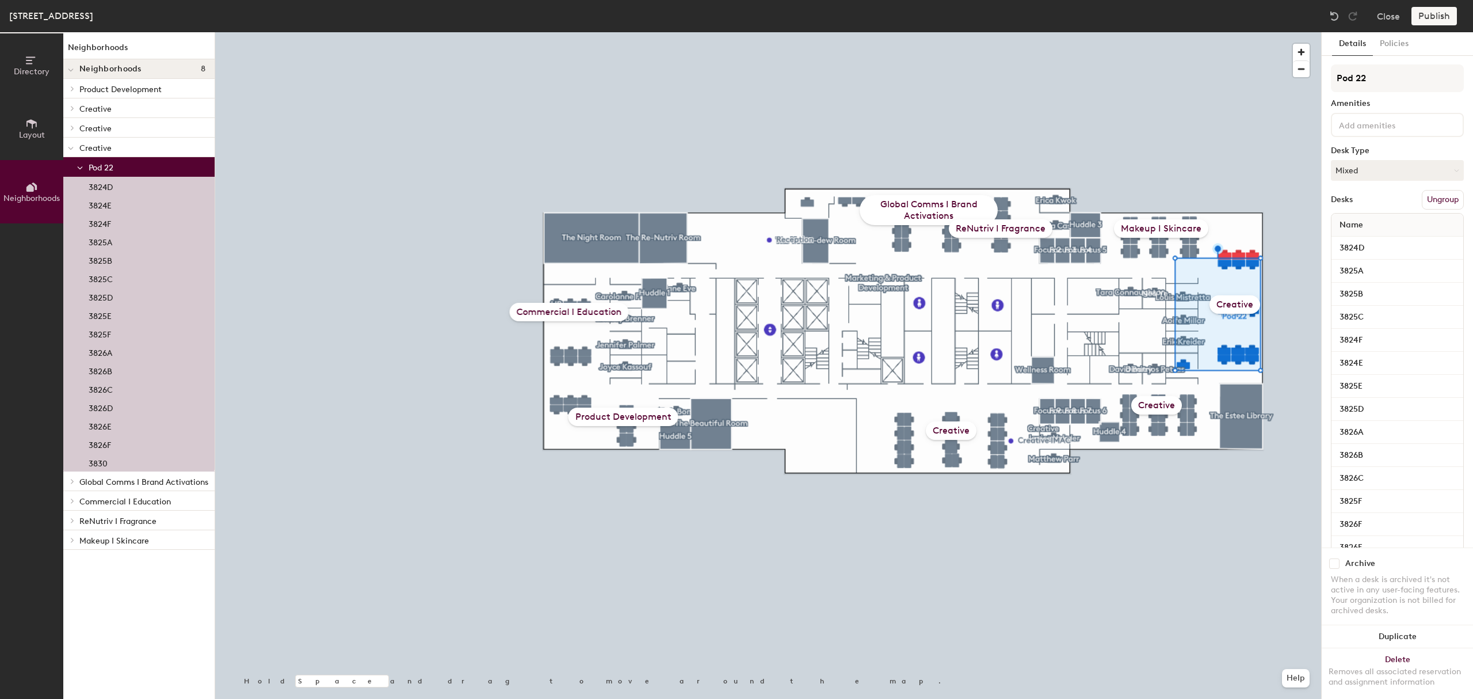
click at [1277, 74] on div "Directory Layout Neighborhoods Neighborhoods Neighborhoods 8 Product Developmen…" at bounding box center [736, 365] width 1473 height 666
type input "Creative"
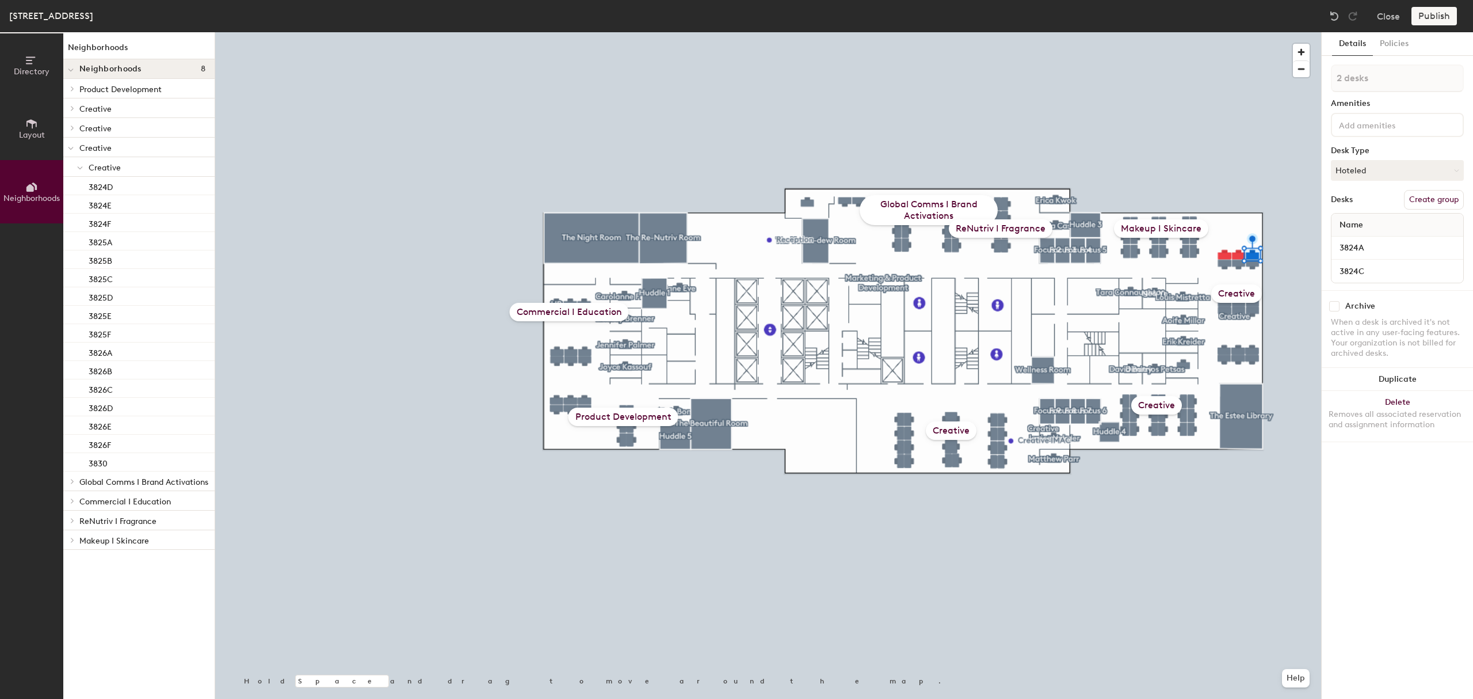
type input "3 desks"
click at [1441, 196] on button "Create group" at bounding box center [1434, 200] width 60 height 20
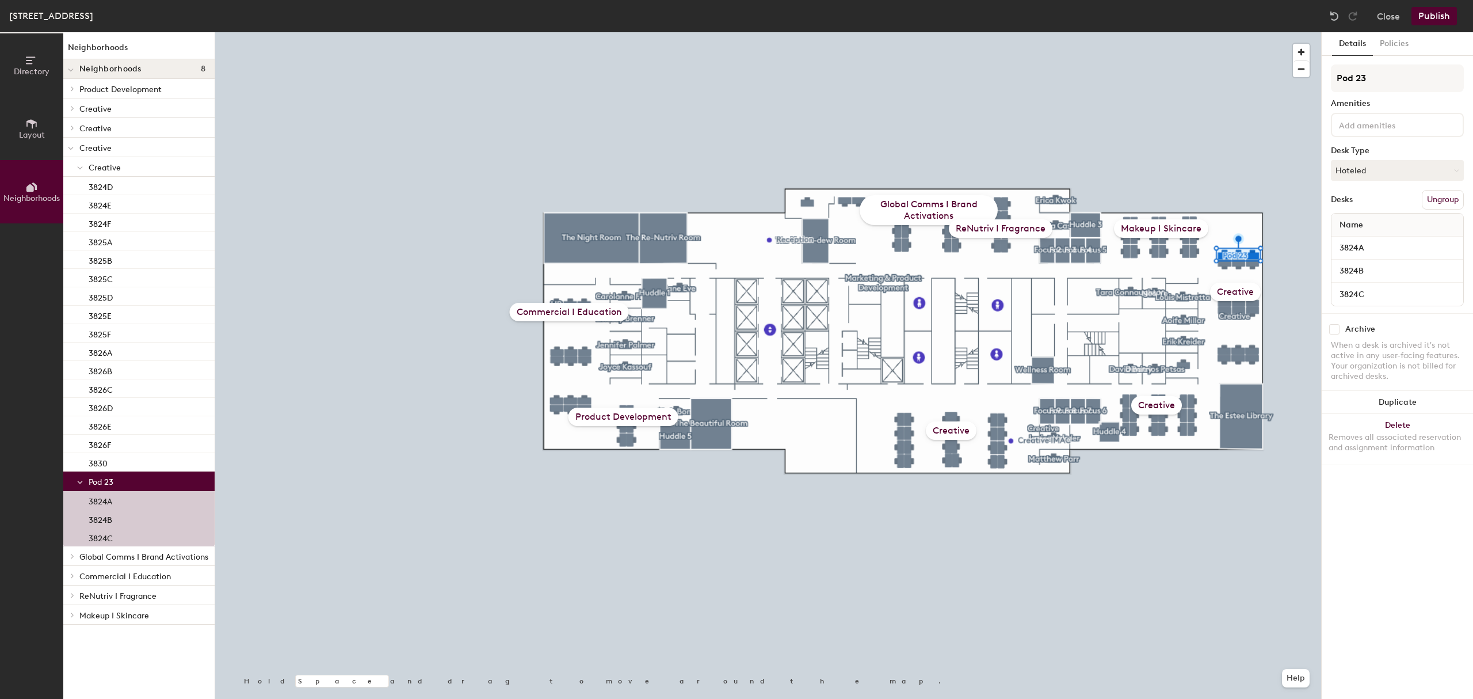
click at [1243, 76] on div "Directory Layout Neighborhoods Neighborhoods Neighborhoods 8 Product Developmen…" at bounding box center [736, 365] width 1473 height 666
type input "Marketing + Product Development"
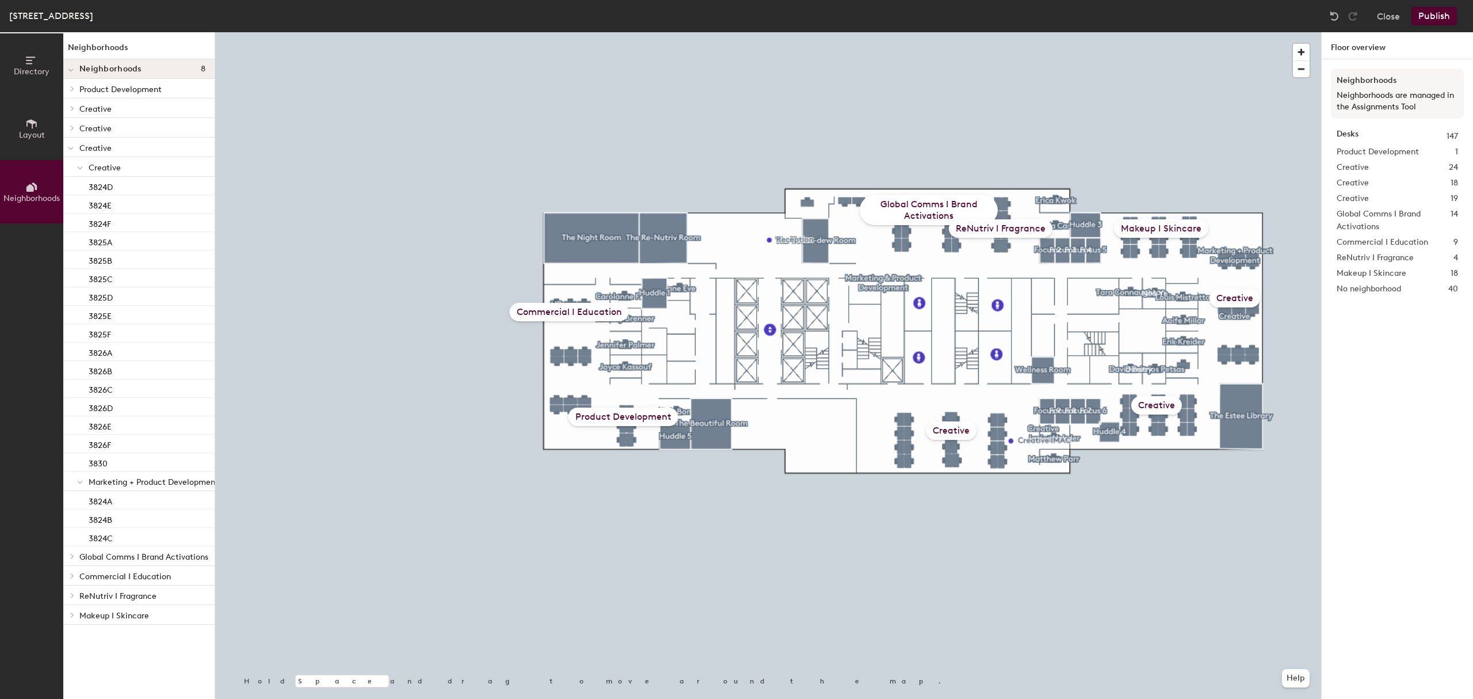
click at [1444, 12] on button "Publish" at bounding box center [1433, 16] width 45 height 18
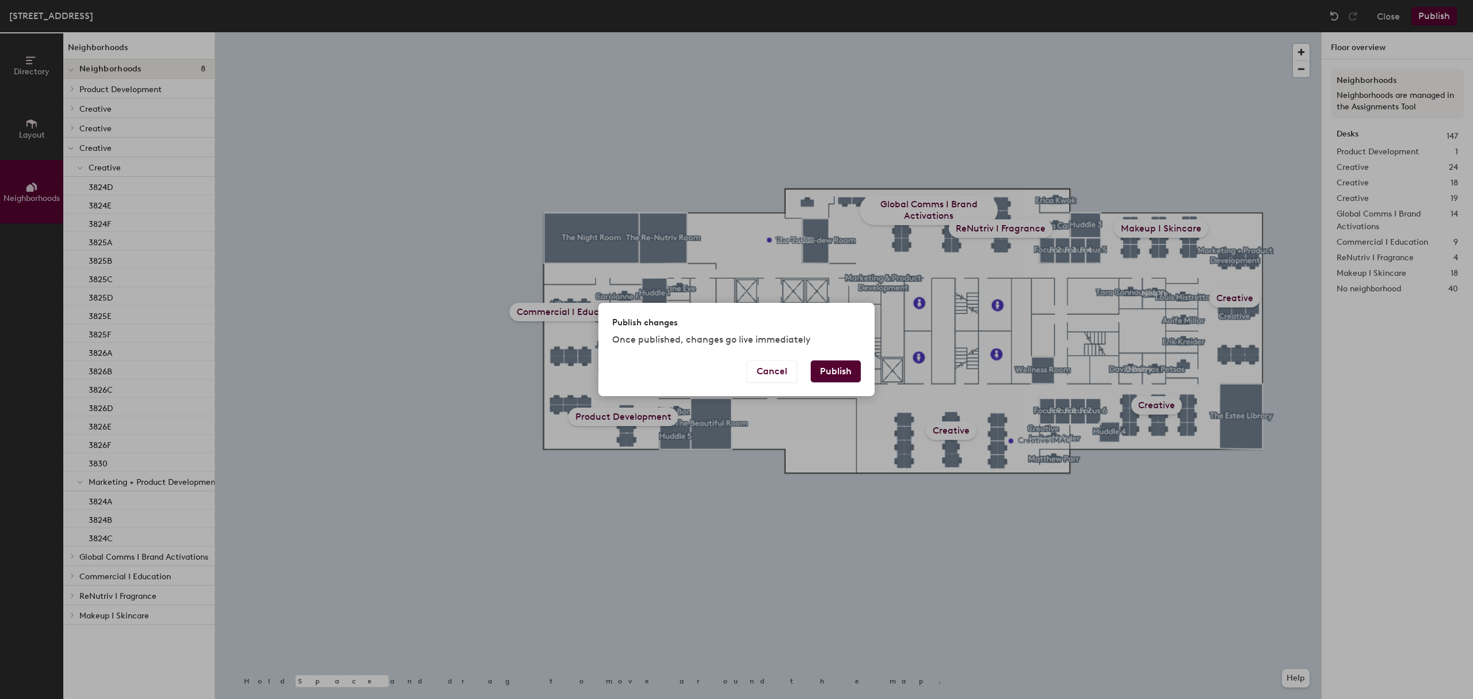
click at [829, 365] on button "Publish" at bounding box center [836, 371] width 50 height 22
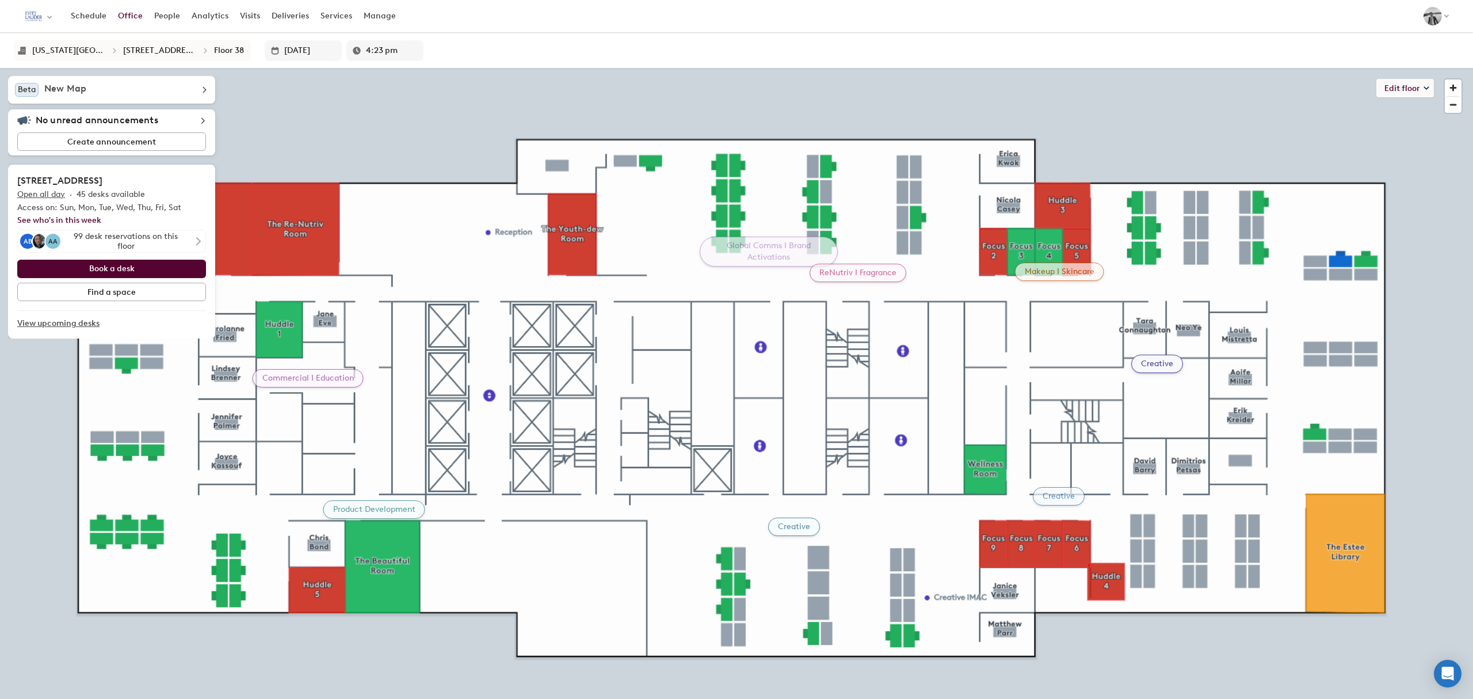
click at [1168, 360] on div "Creative" at bounding box center [1157, 363] width 52 height 18
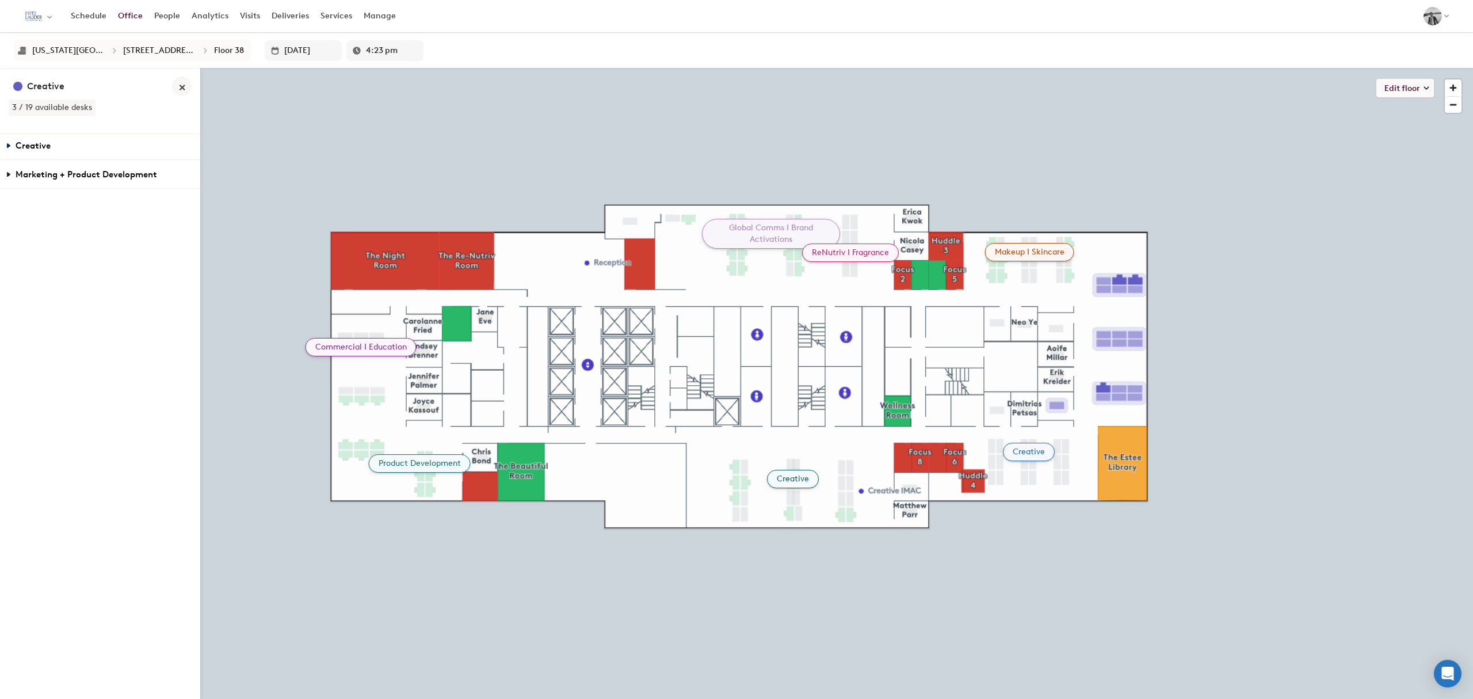
click at [25, 178] on span "Marketing + Product Development" at bounding box center [87, 176] width 142 height 14
click at [41, 152] on span "Creative" at bounding box center [33, 147] width 35 height 14
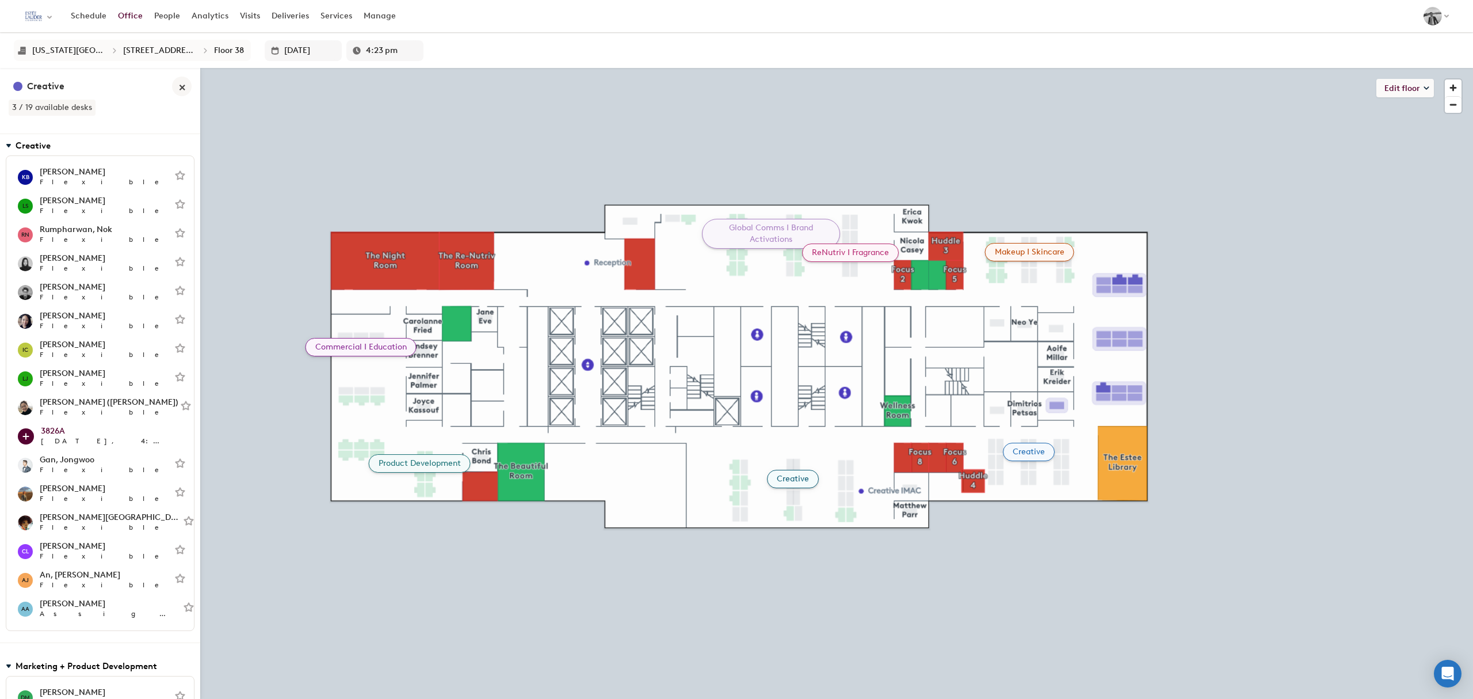
click at [43, 88] on h2 "Creative" at bounding box center [45, 86] width 37 height 14
click at [1389, 81] on button "Edit floor" at bounding box center [1405, 88] width 58 height 18
click at [1341, 113] on li "Assignments - Quick edit" at bounding box center [1362, 113] width 142 height 16
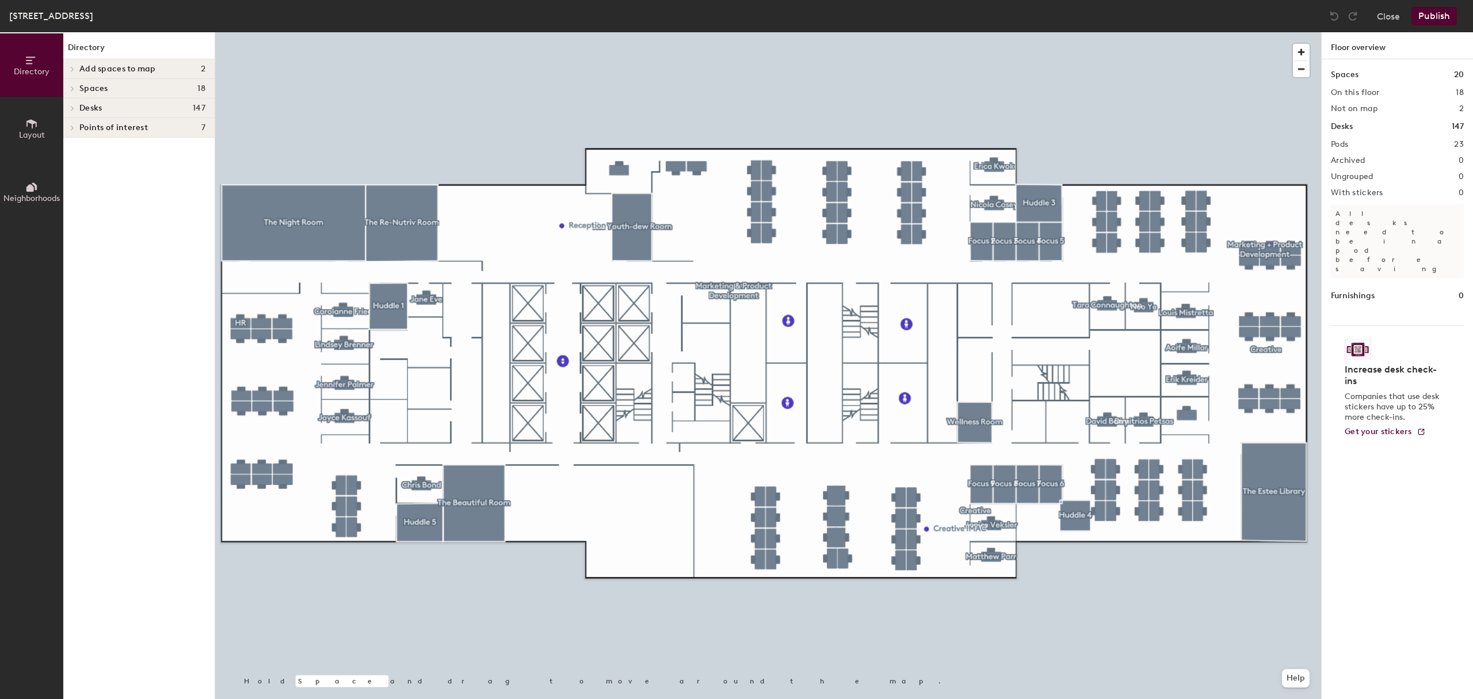
click at [40, 204] on button "Neighborhoods" at bounding box center [31, 191] width 63 height 63
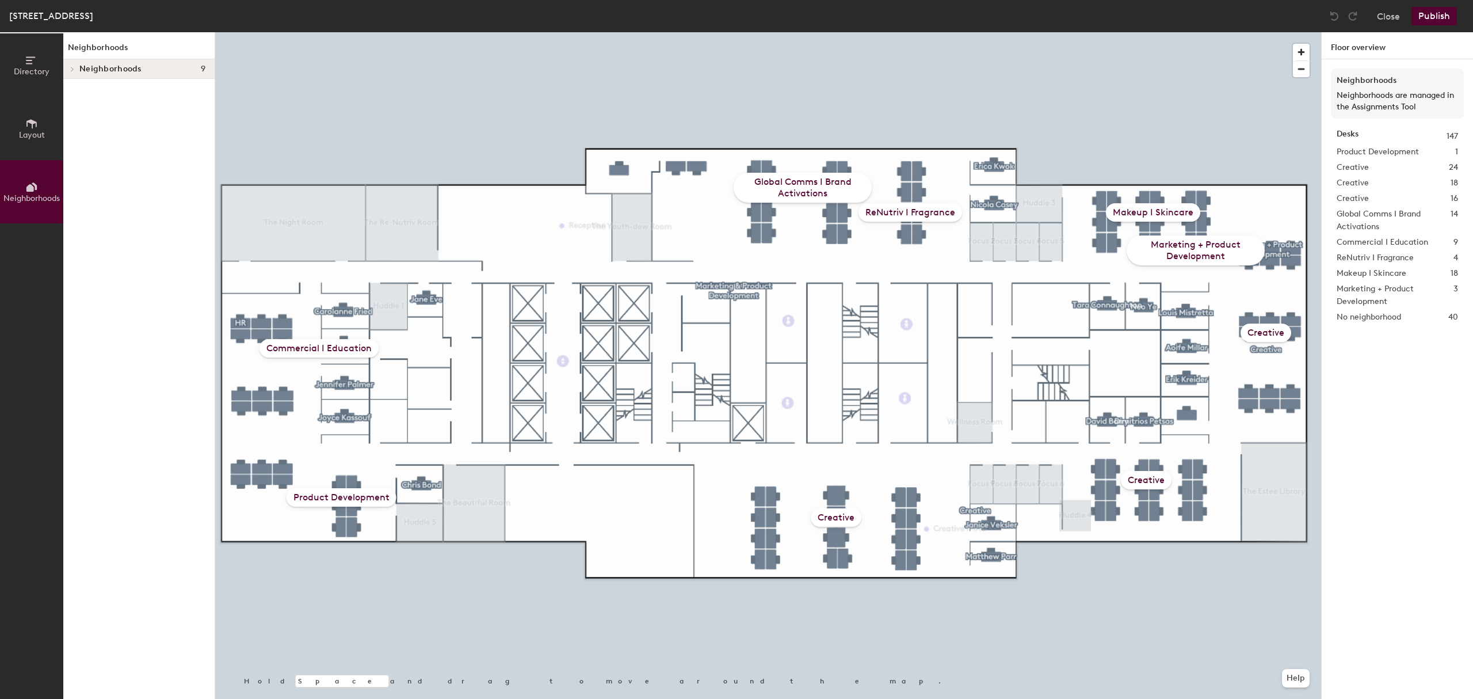
click at [28, 124] on icon at bounding box center [31, 123] width 13 height 13
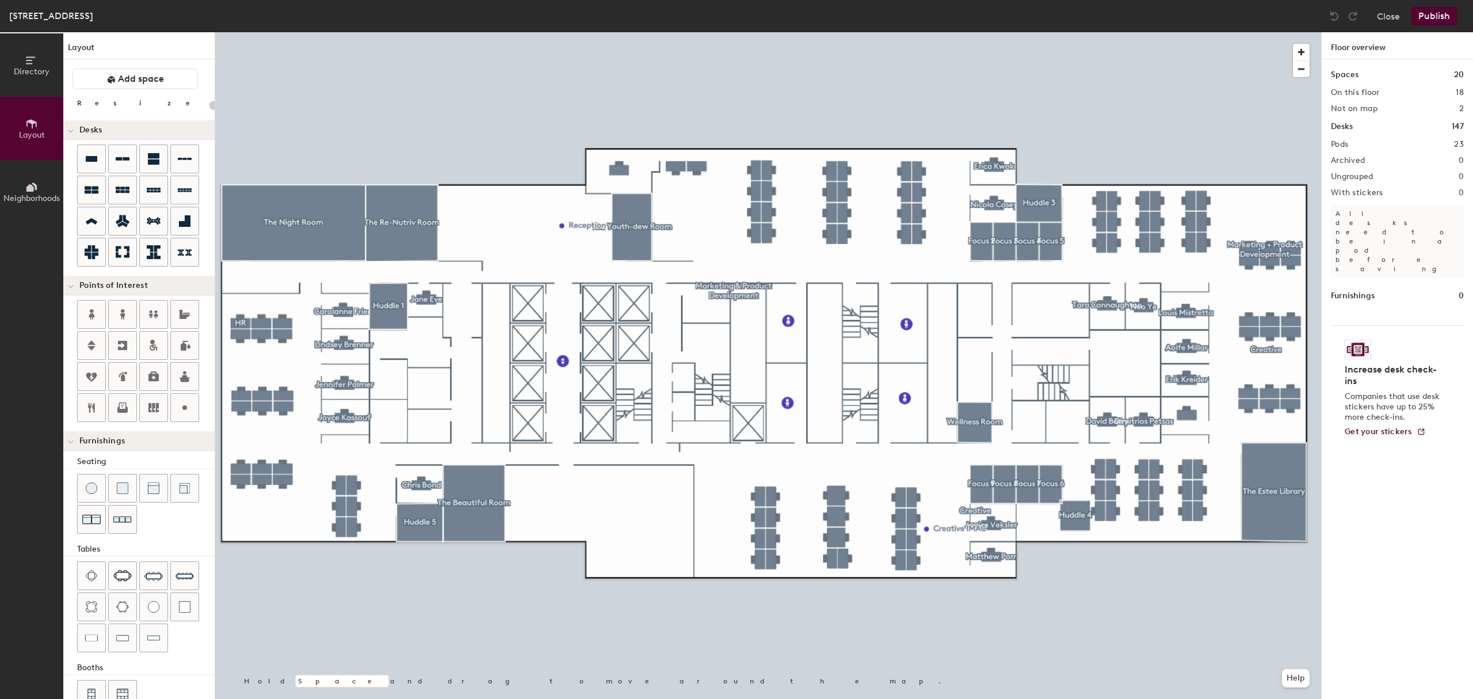
click at [21, 185] on button "Neighborhoods" at bounding box center [31, 191] width 63 height 63
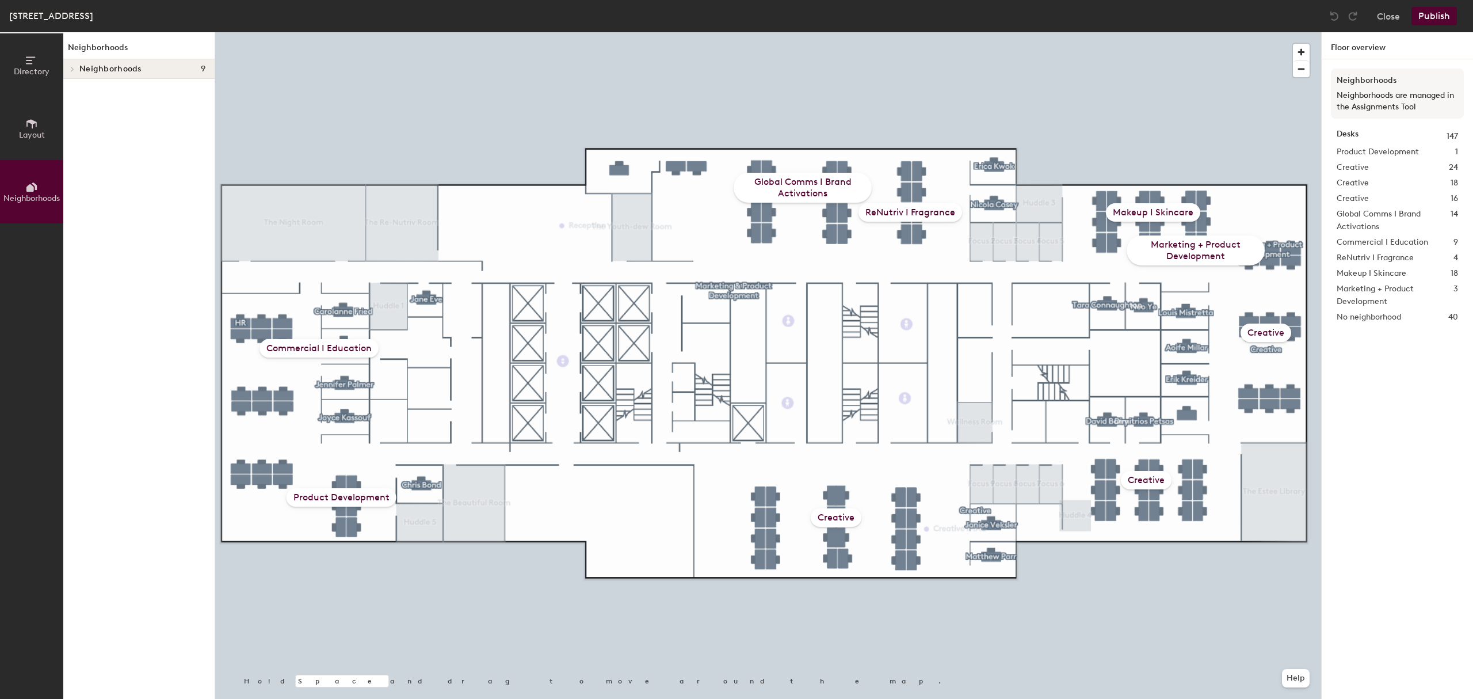
click at [799, 32] on div at bounding box center [768, 32] width 1106 height 0
click at [835, 518] on div "Creative" at bounding box center [836, 517] width 51 height 18
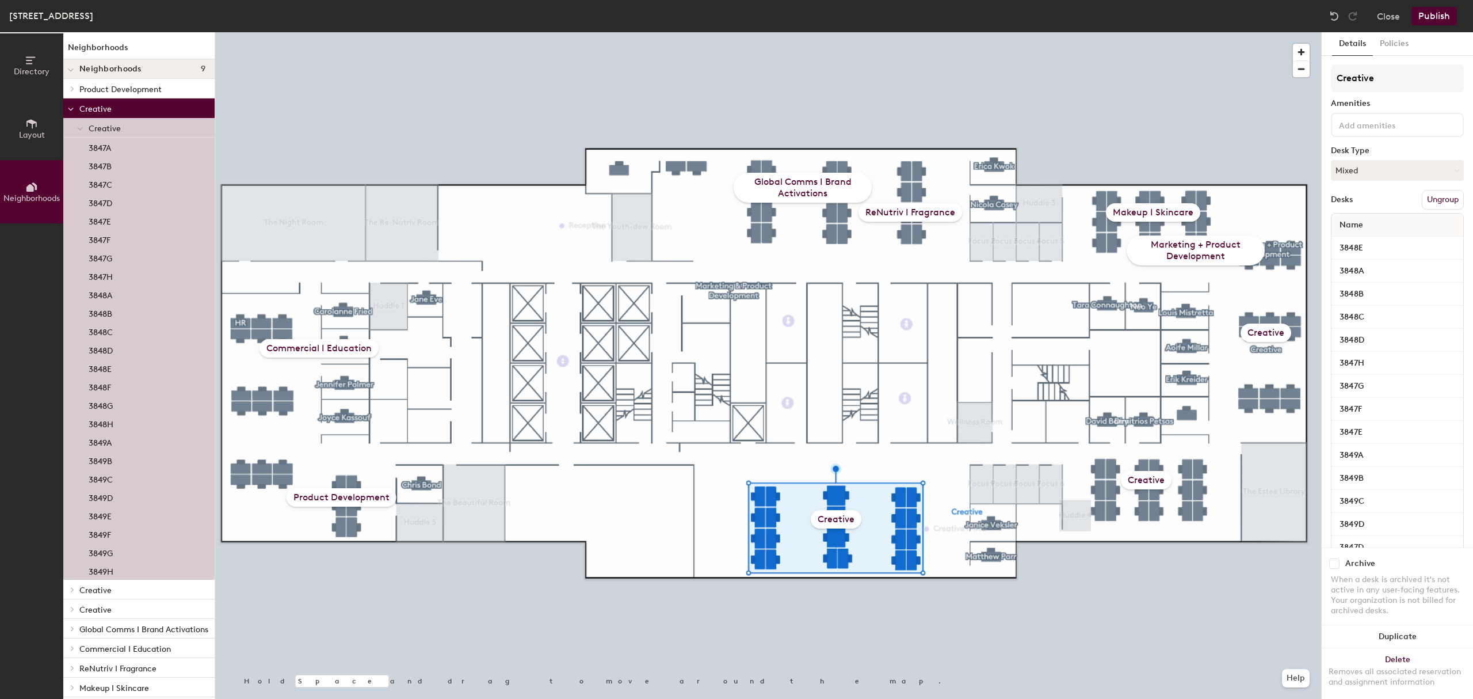
click at [1427, 199] on button "Ungroup" at bounding box center [1443, 200] width 42 height 20
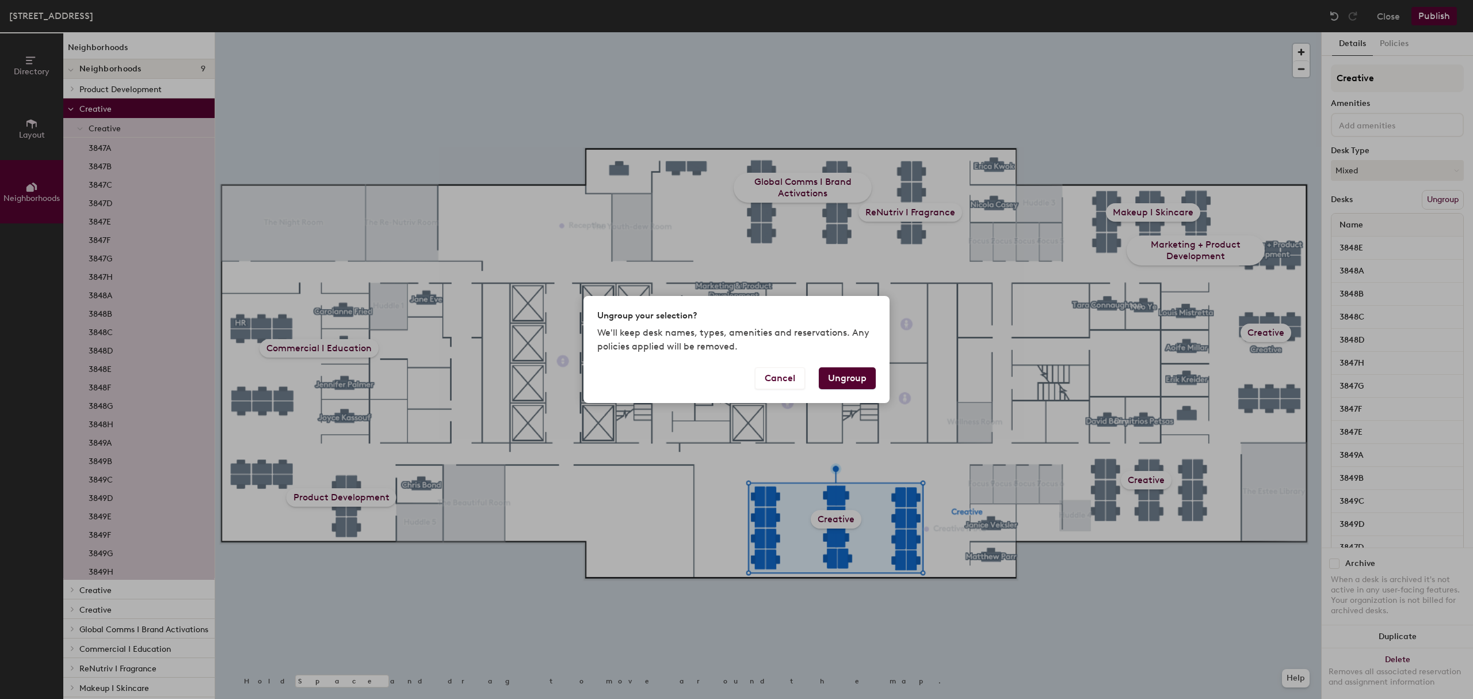
click at [848, 378] on button "Ungroup" at bounding box center [847, 378] width 57 height 22
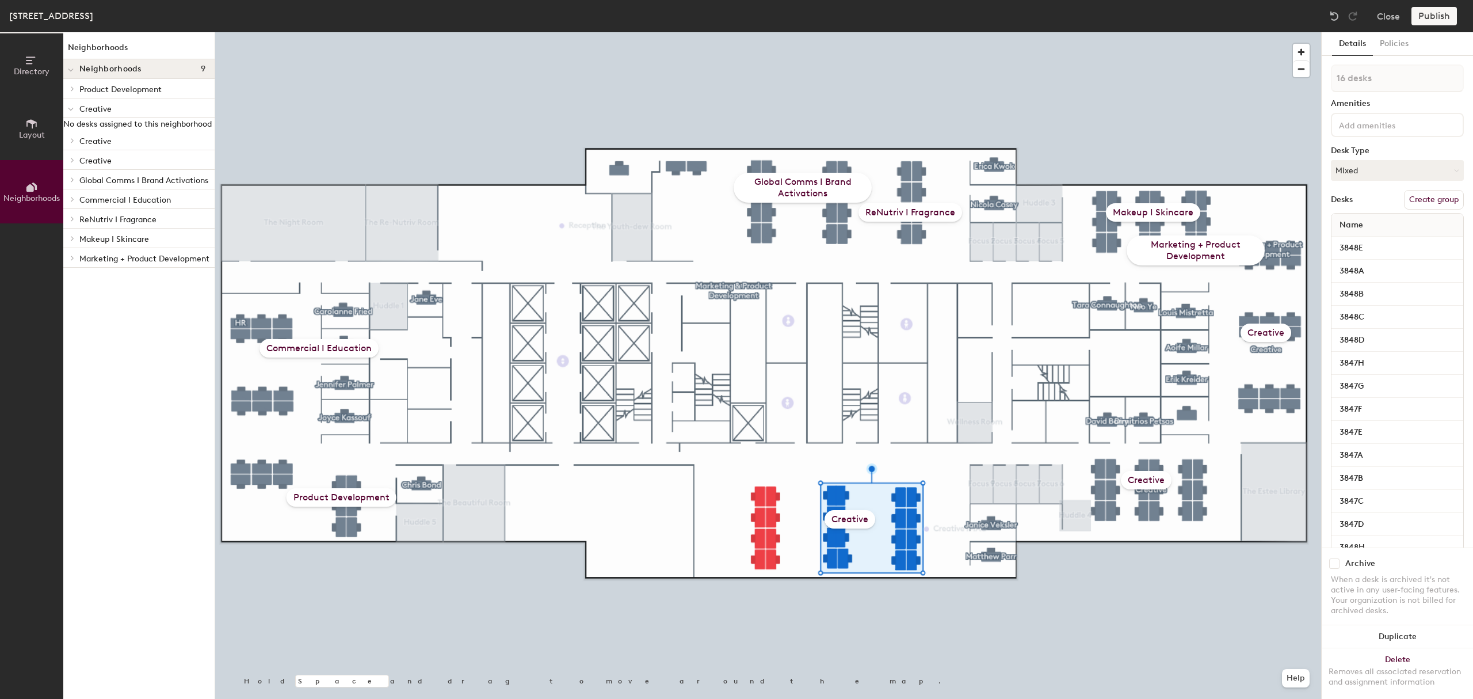
click at [1426, 199] on button "Create group" at bounding box center [1434, 200] width 60 height 20
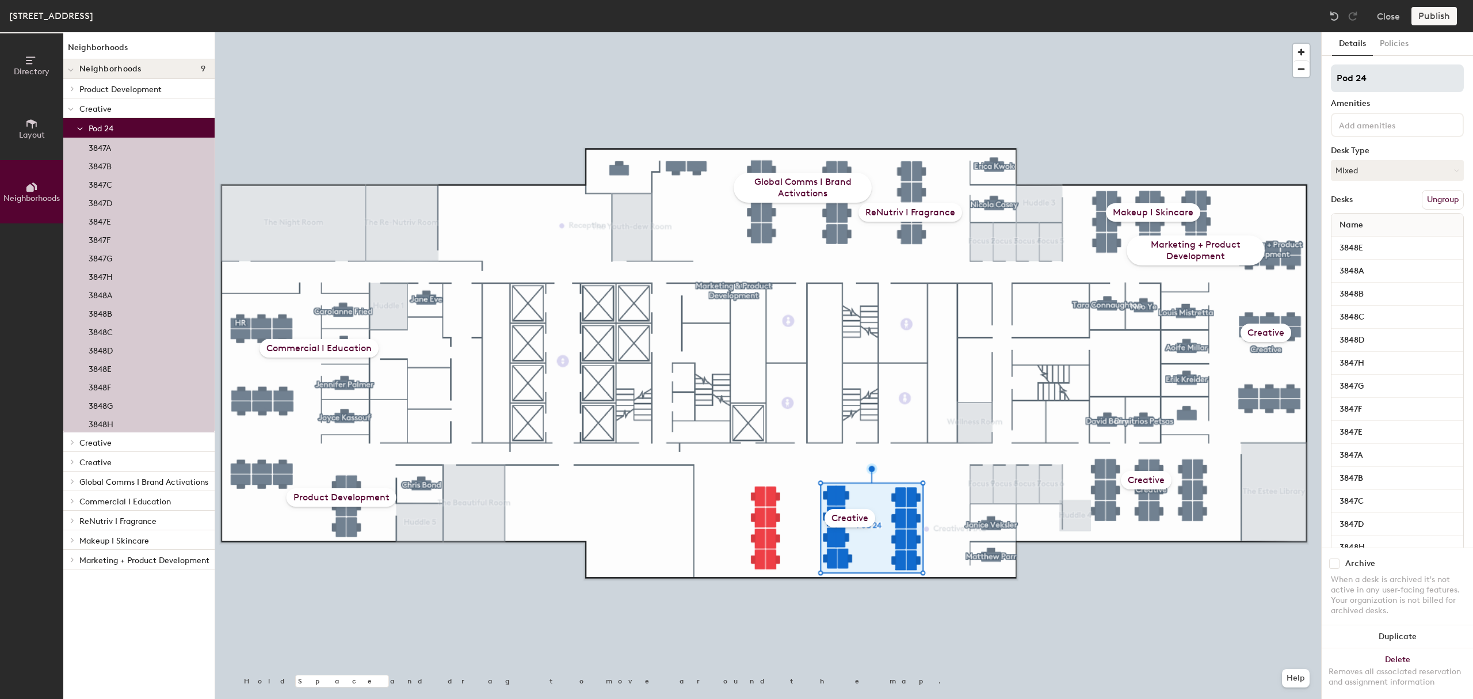
click at [1245, 75] on div "Directory Layout Neighborhoods Neighborhoods Neighborhoods 9 Product Developmen…" at bounding box center [736, 365] width 1473 height 666
type input "Creative"
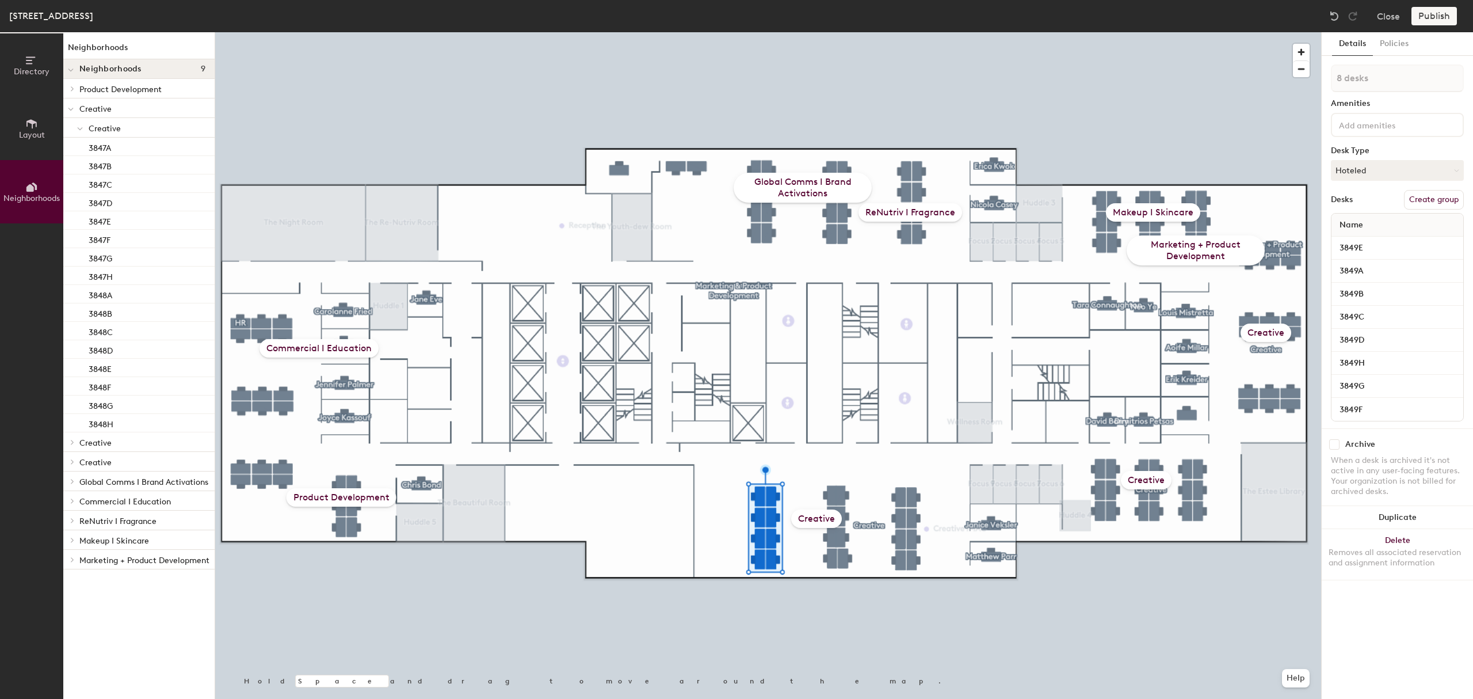
click at [1430, 196] on button "Create group" at bounding box center [1434, 200] width 60 height 20
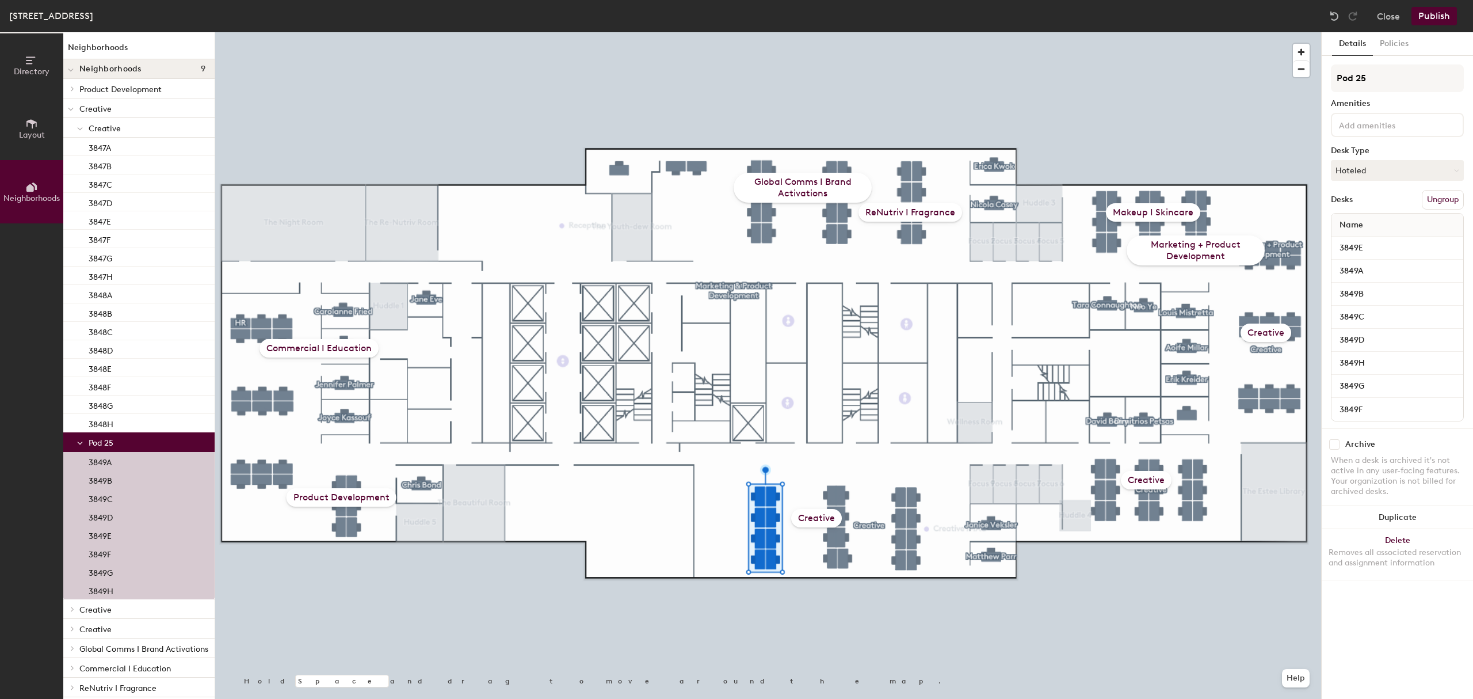
click at [1220, 63] on div "Directory Layout Neighborhoods Neighborhoods Neighborhoods 9 Product Developmen…" at bounding box center [736, 365] width 1473 height 666
type input "GBSC"
click at [1437, 17] on button "Publish" at bounding box center [1433, 16] width 45 height 18
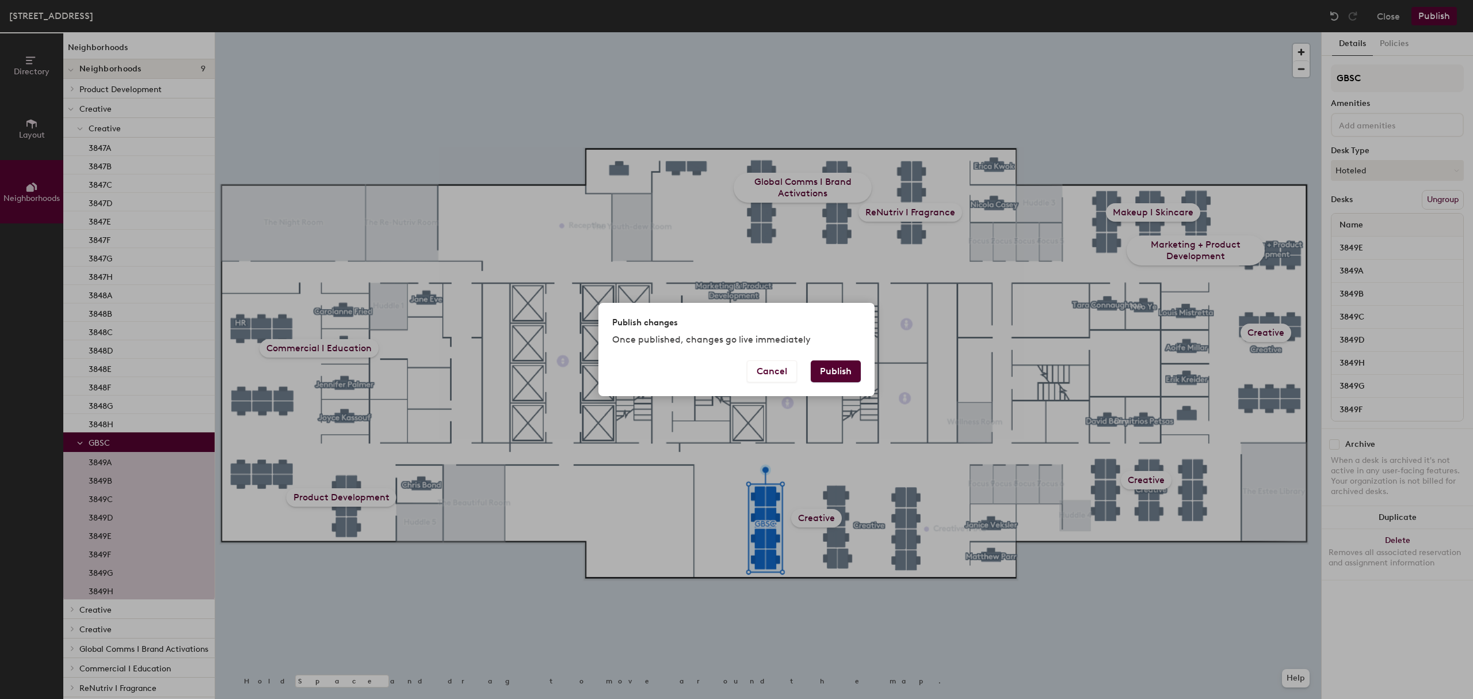
click at [842, 371] on button "Publish" at bounding box center [836, 371] width 50 height 22
